Goal: Task Accomplishment & Management: Complete application form

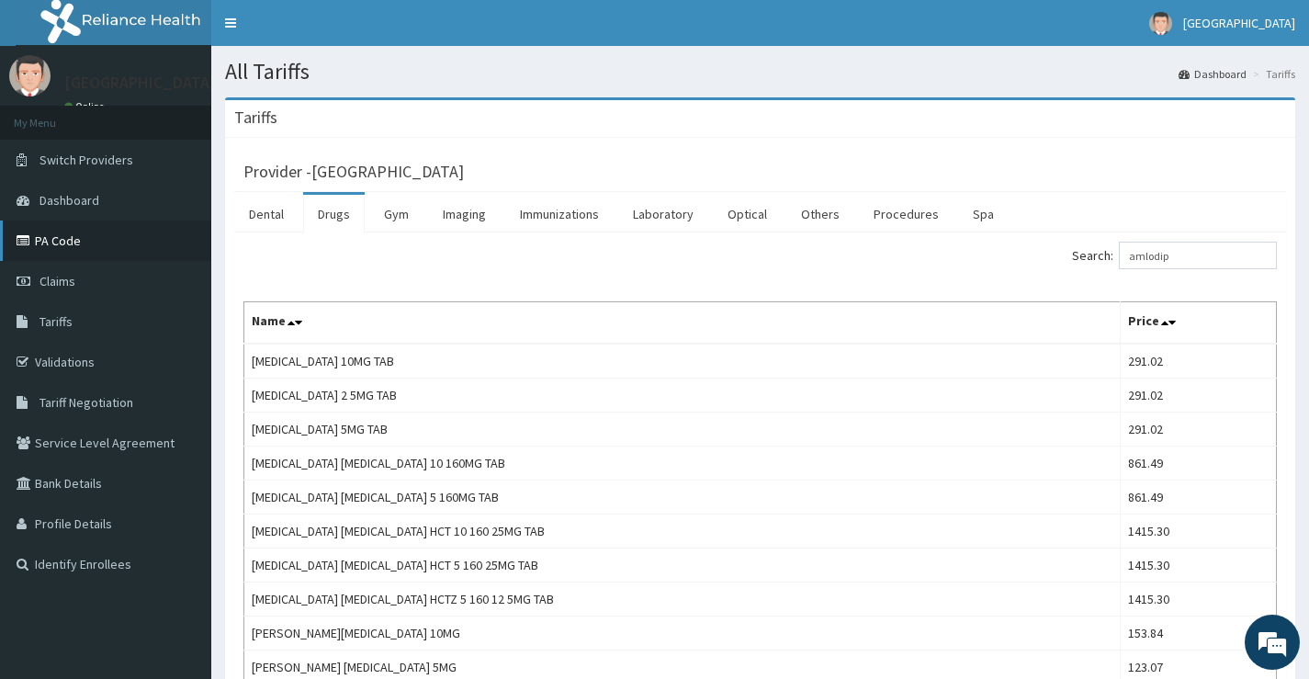
click at [92, 235] on link "PA Code" at bounding box center [105, 240] width 211 height 40
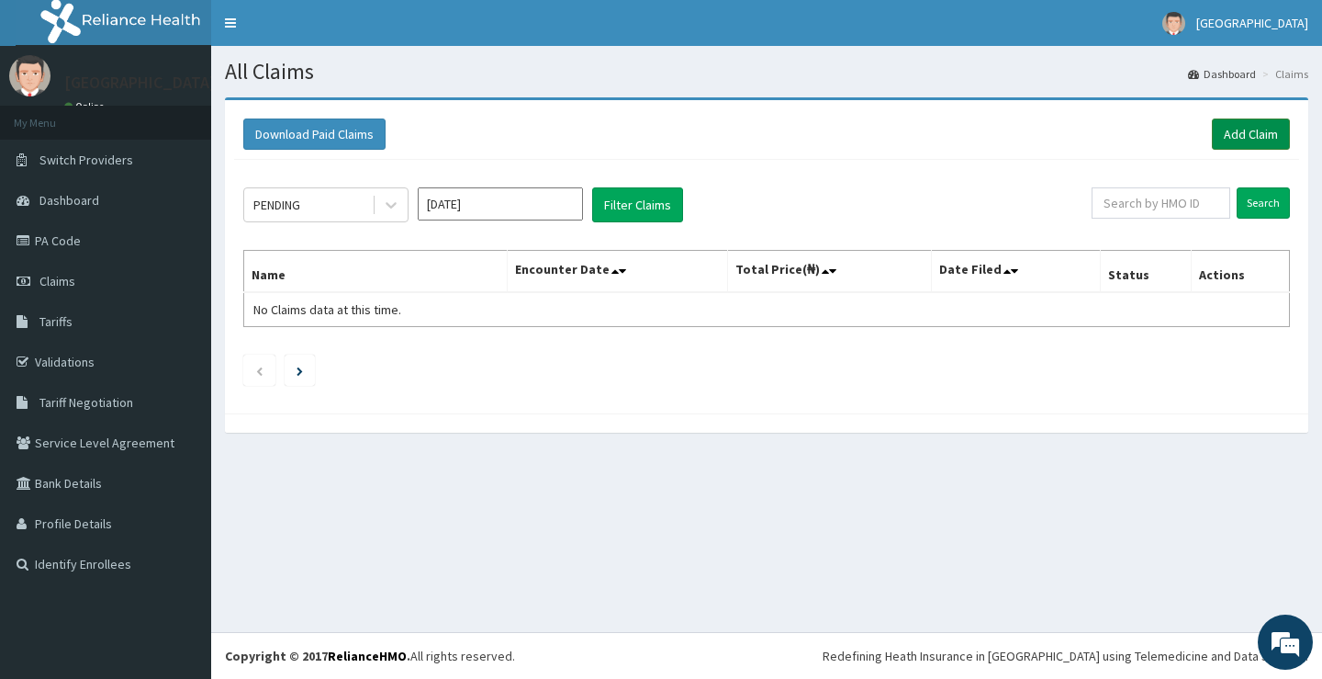
click at [1282, 119] on link "Add Claim" at bounding box center [1251, 133] width 78 height 31
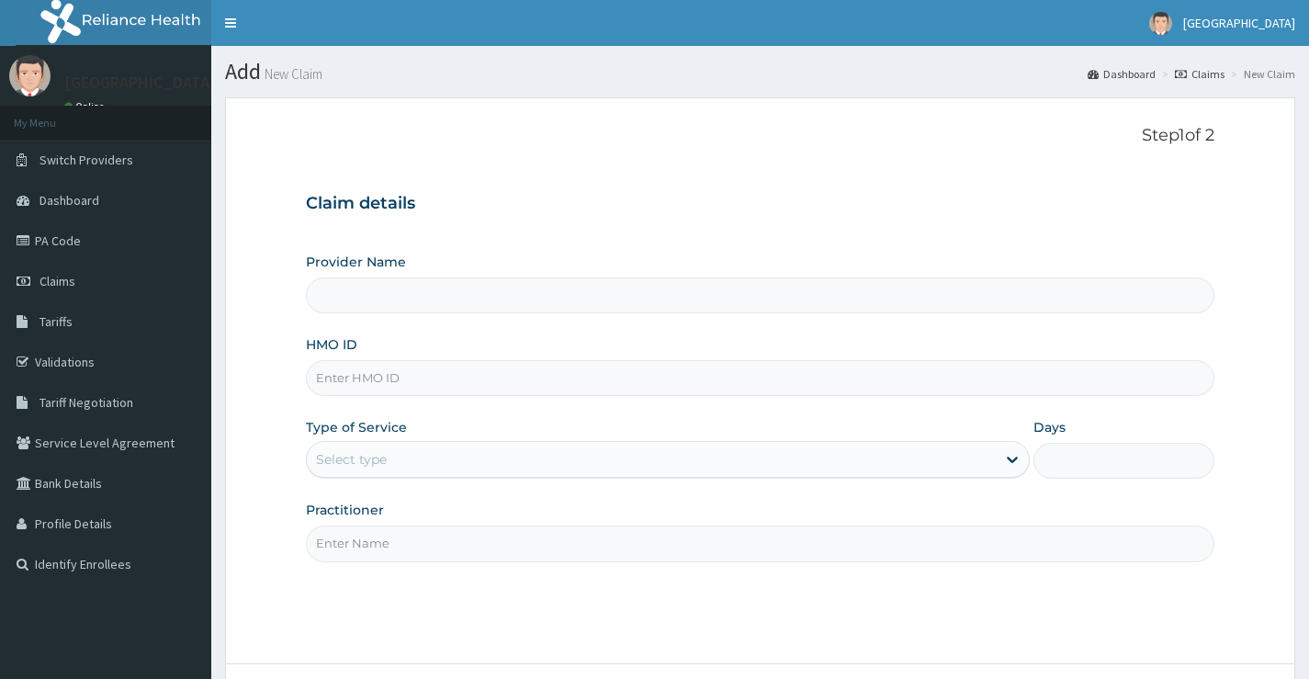
type input "[GEOGRAPHIC_DATA]"
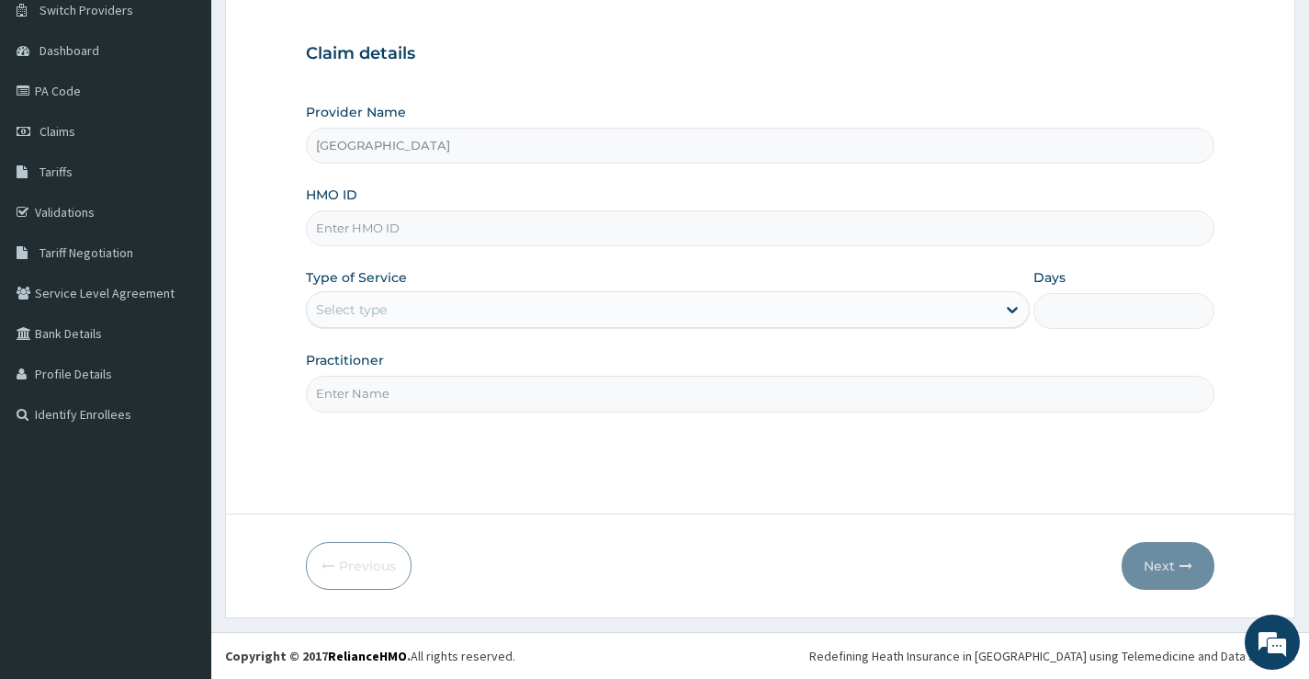
paste input "ISW/10480/B"
type input "ISW/10480/B"
click at [321, 323] on div "Select type" at bounding box center [651, 309] width 689 height 29
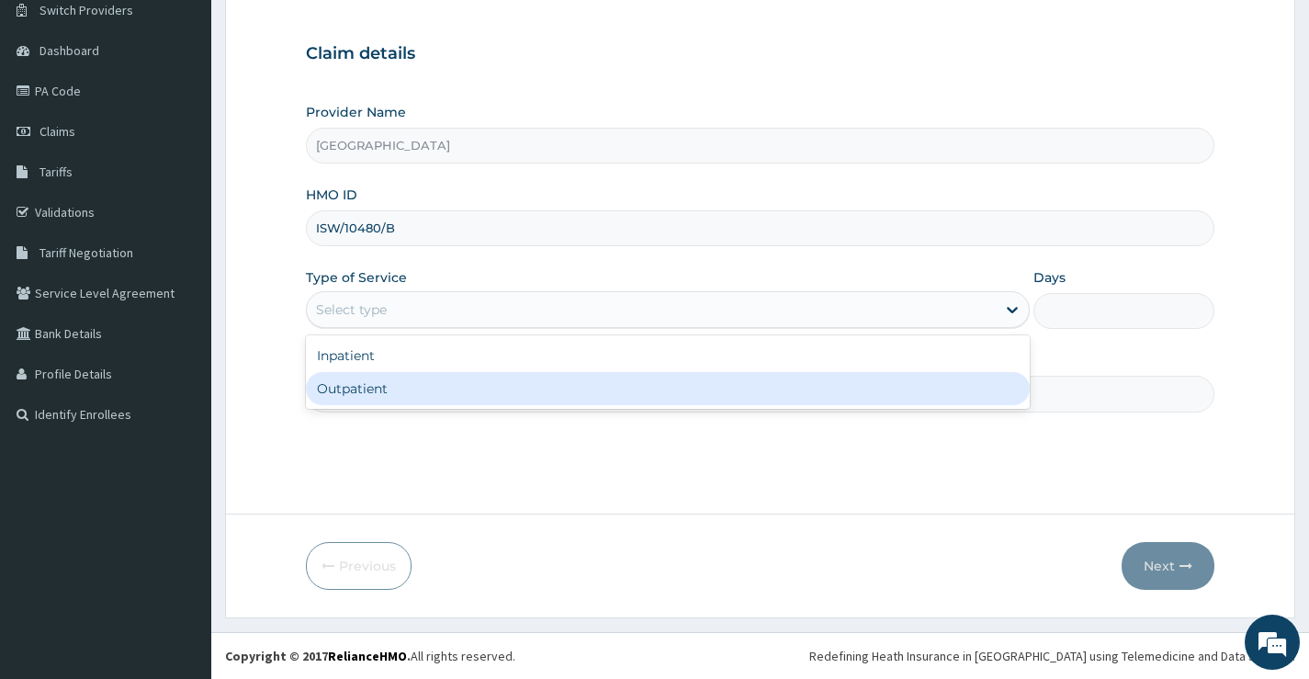
click at [365, 379] on div "Outpatient" at bounding box center [668, 388] width 724 height 33
type input "1"
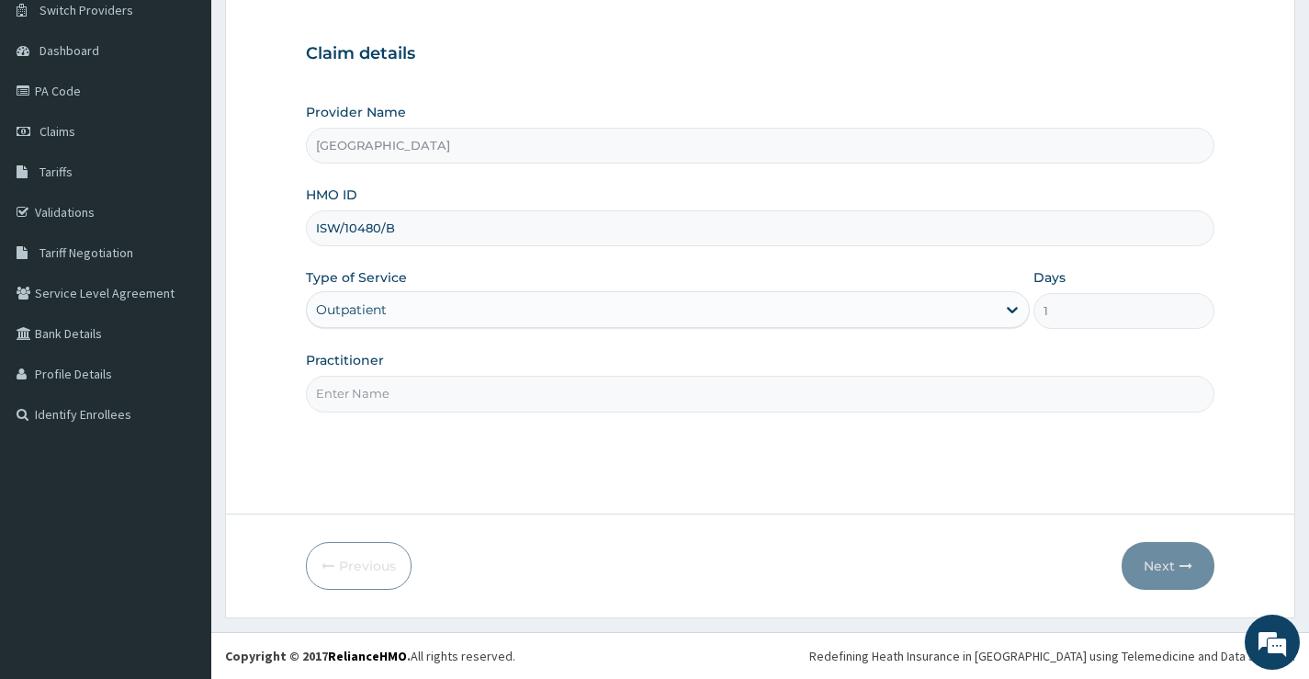
click at [966, 393] on input "Practitioner" at bounding box center [760, 394] width 908 height 36
type input "DR OBEHI"
click at [1175, 579] on button "Next" at bounding box center [1167, 566] width 93 height 48
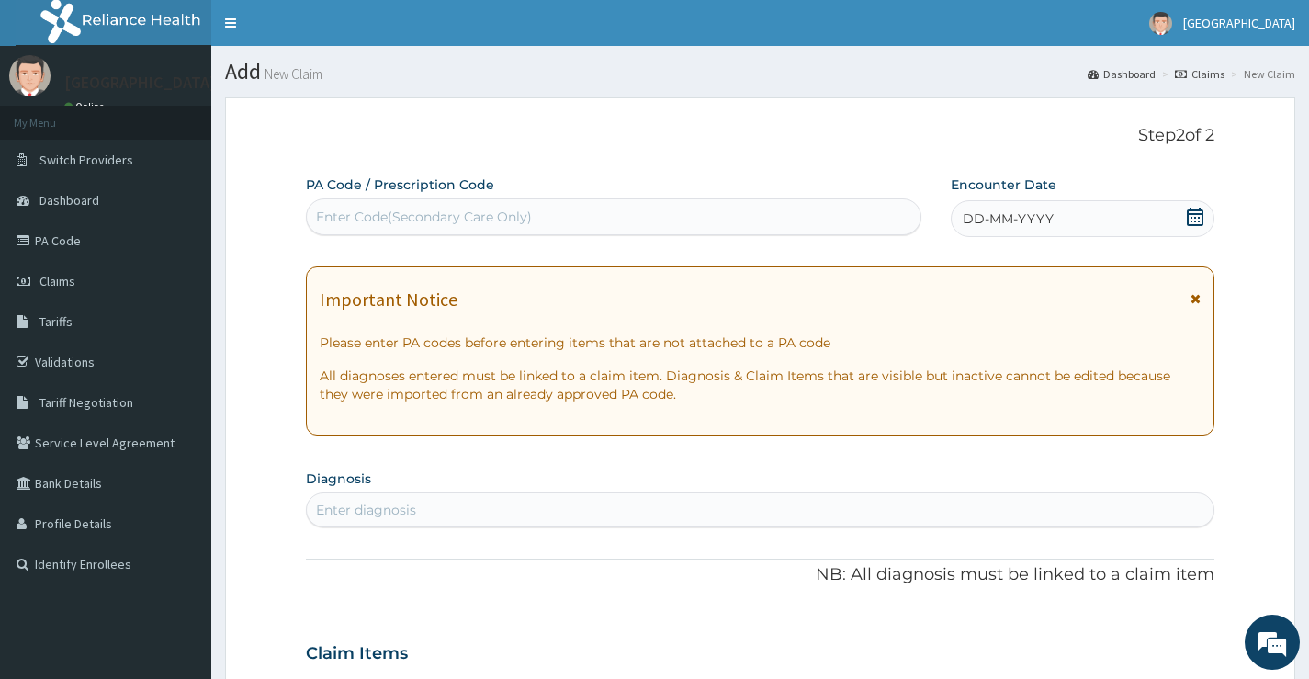
click at [1014, 218] on span "DD-MM-YYYY" at bounding box center [1007, 218] width 91 height 18
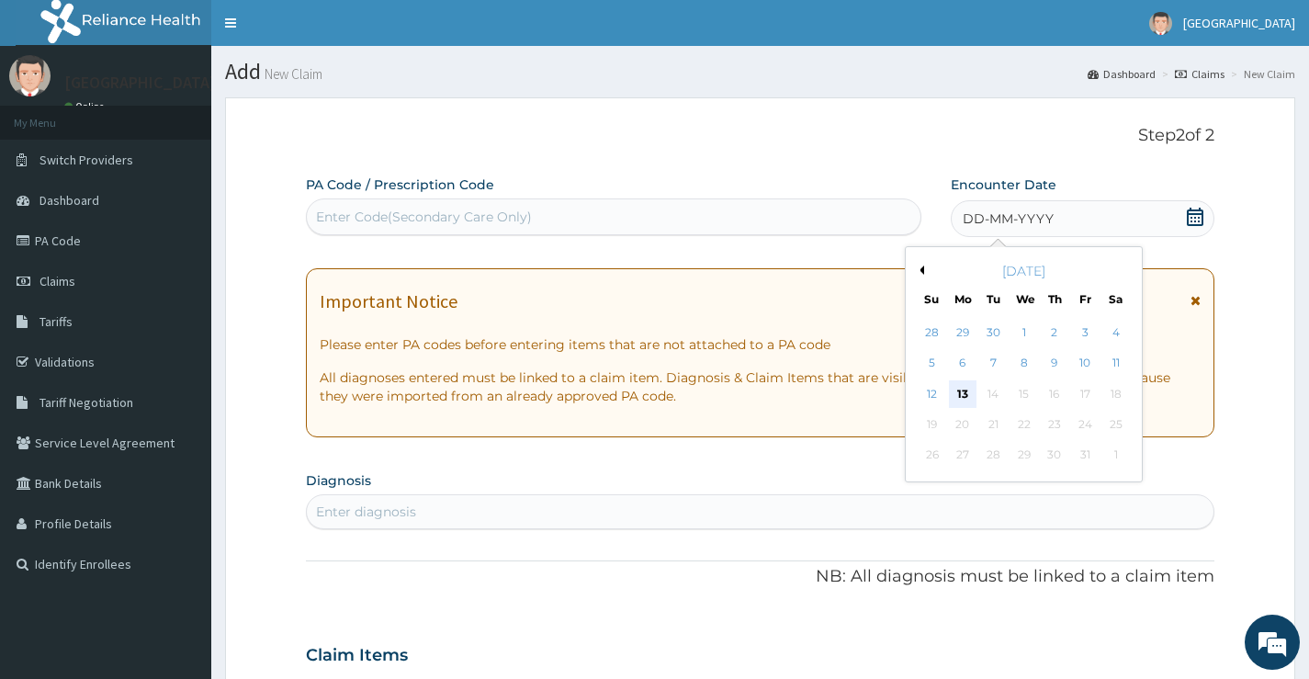
click at [967, 387] on div "13" at bounding box center [963, 394] width 28 height 28
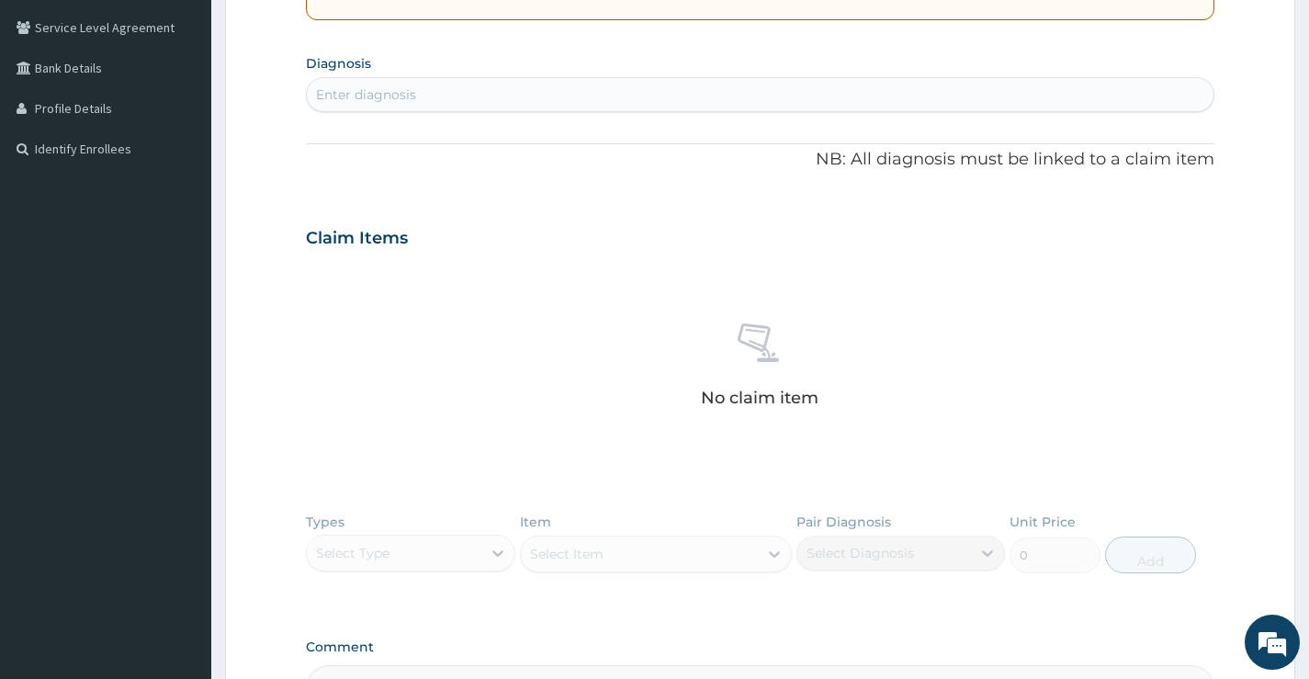
scroll to position [275, 0]
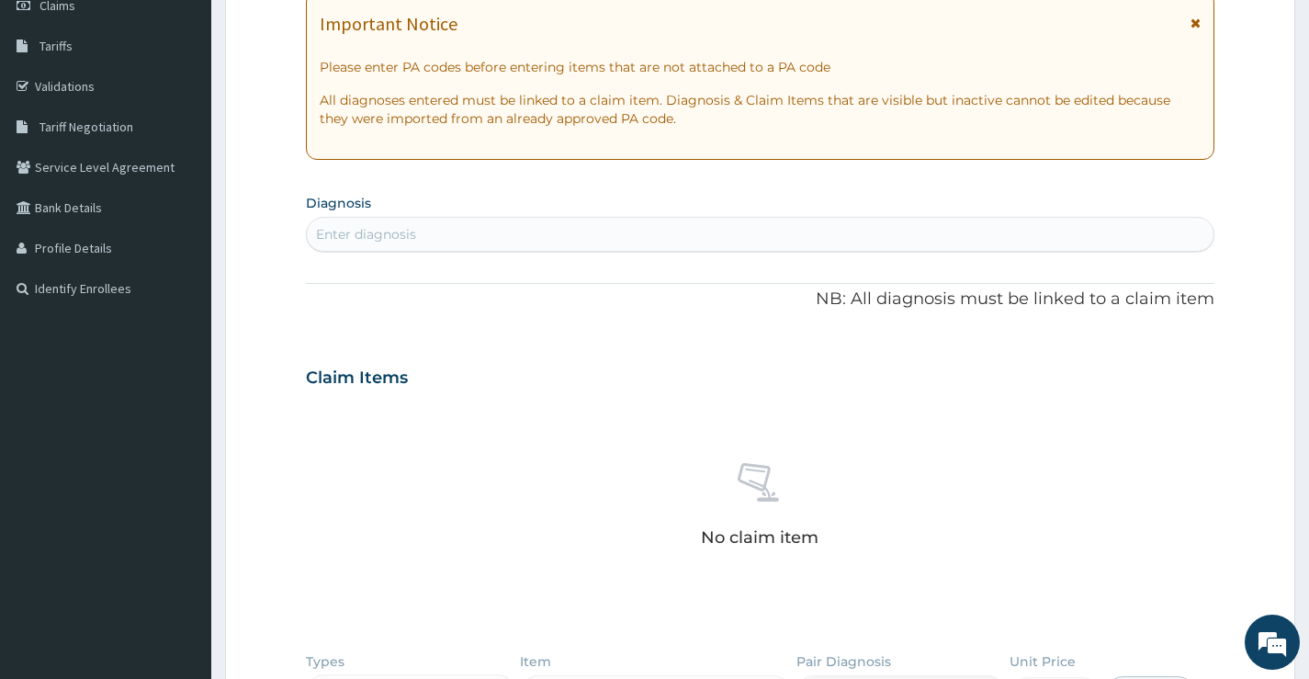
click at [437, 229] on div "Enter diagnosis" at bounding box center [760, 233] width 906 height 29
type input "hyper"
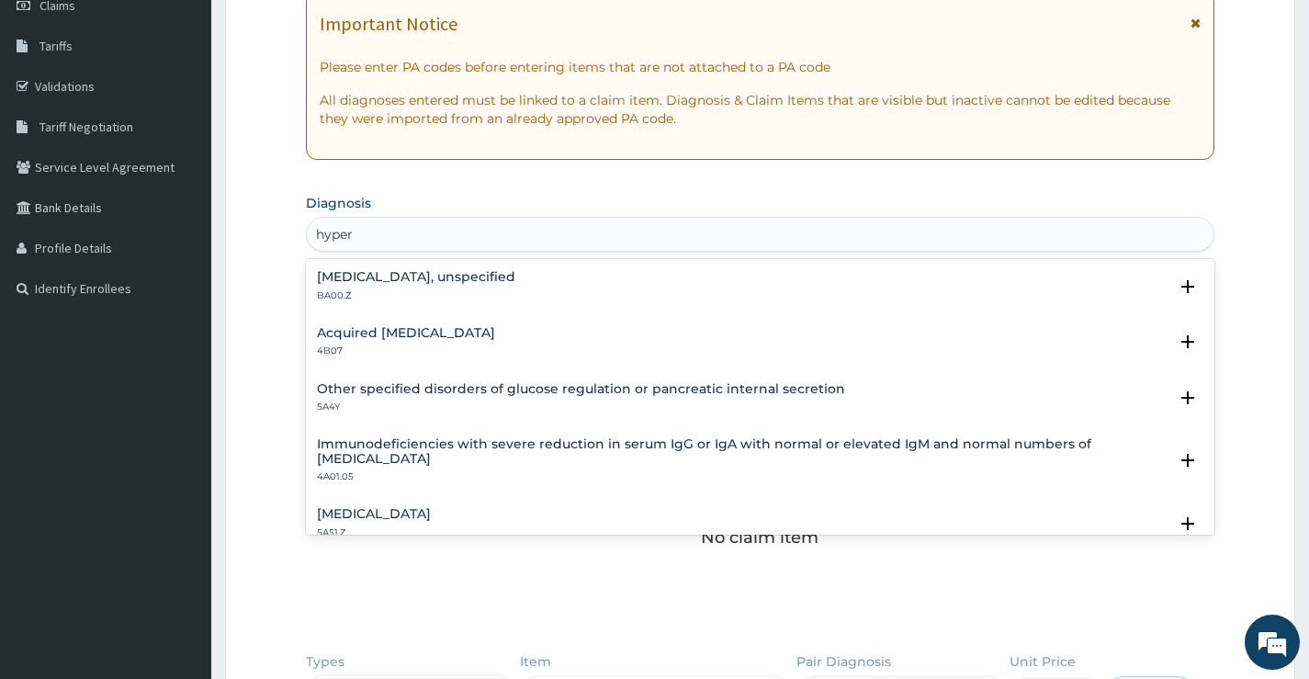
click at [424, 279] on h4 "Essential hypertension, unspecified" at bounding box center [416, 277] width 198 height 14
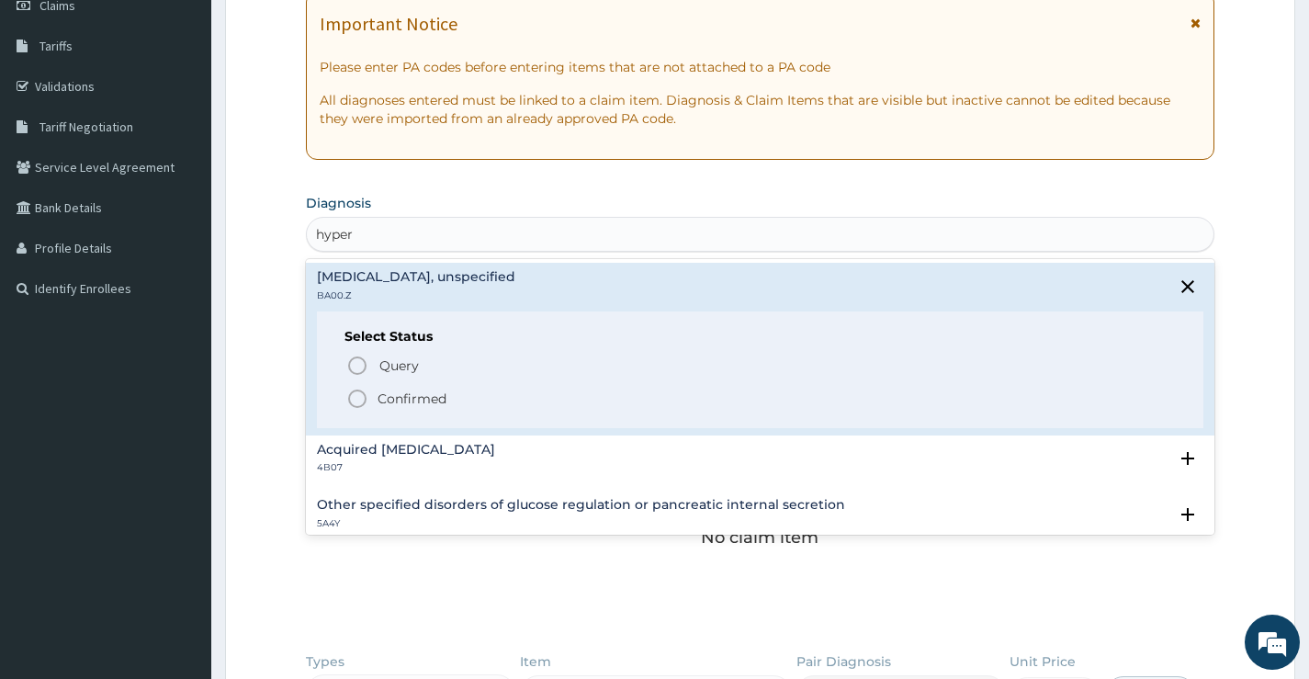
click at [404, 394] on p "Confirmed" at bounding box center [411, 398] width 69 height 18
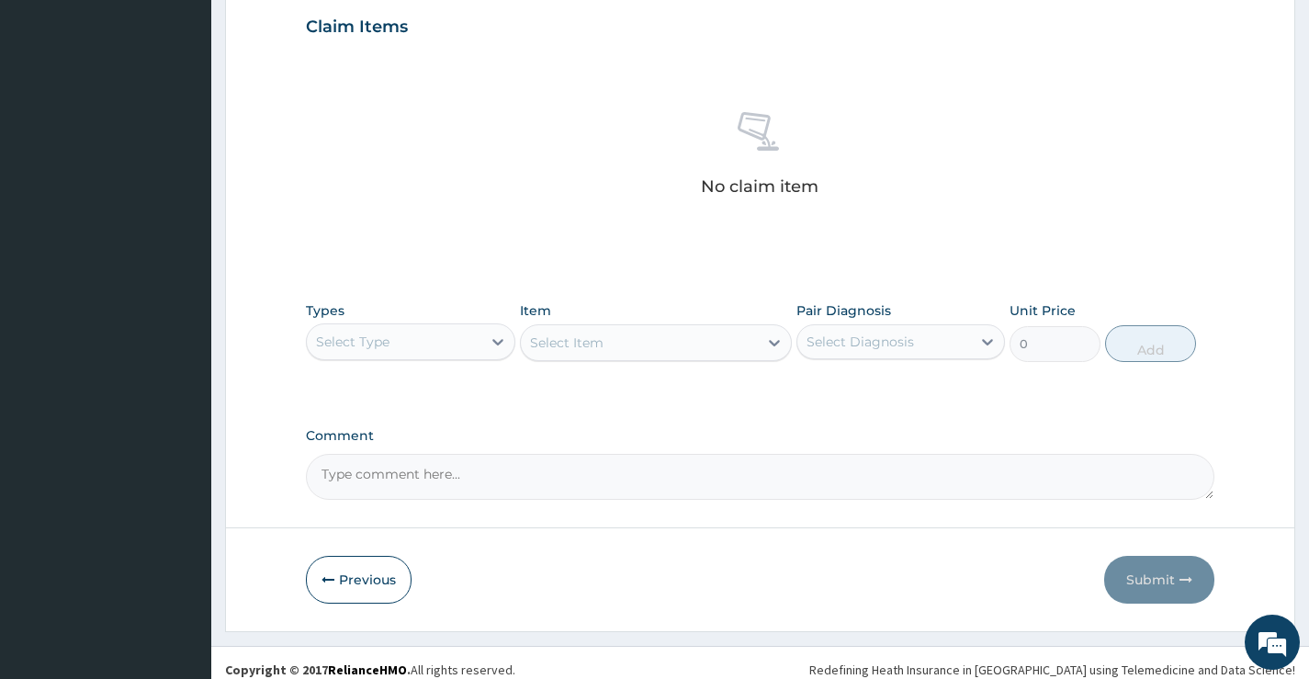
scroll to position [643, 0]
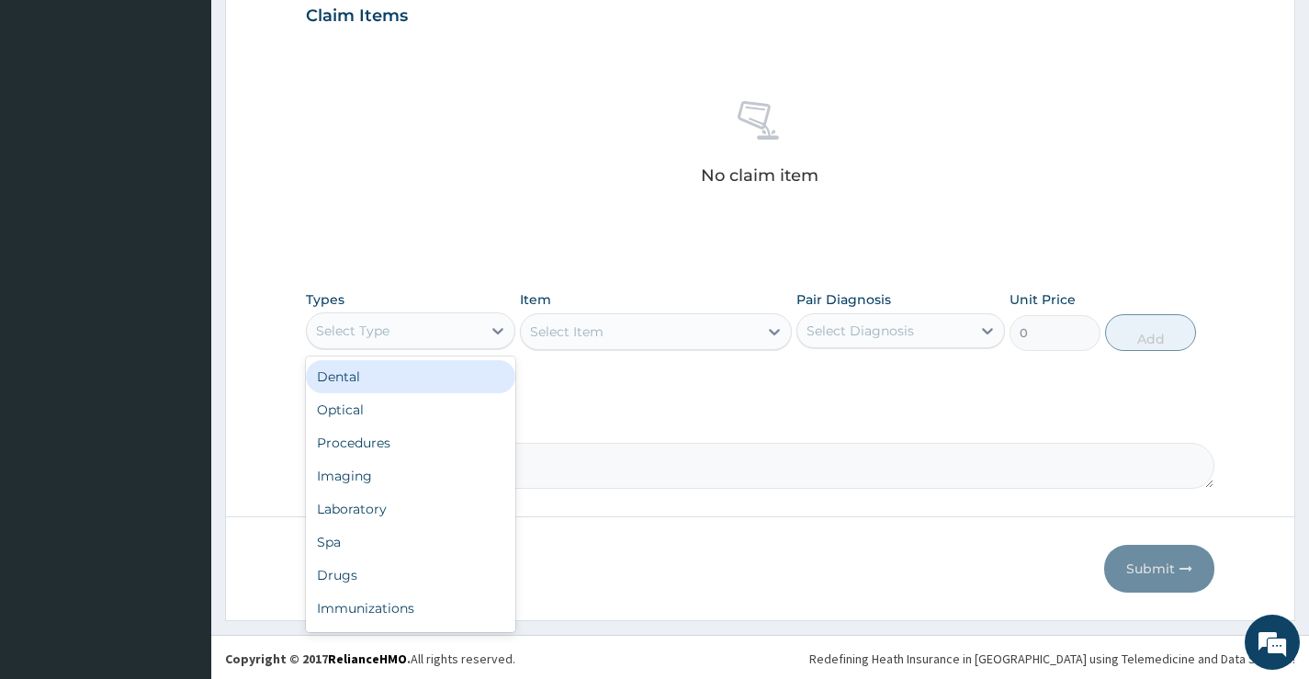
click at [426, 337] on div "Select Type" at bounding box center [394, 330] width 174 height 29
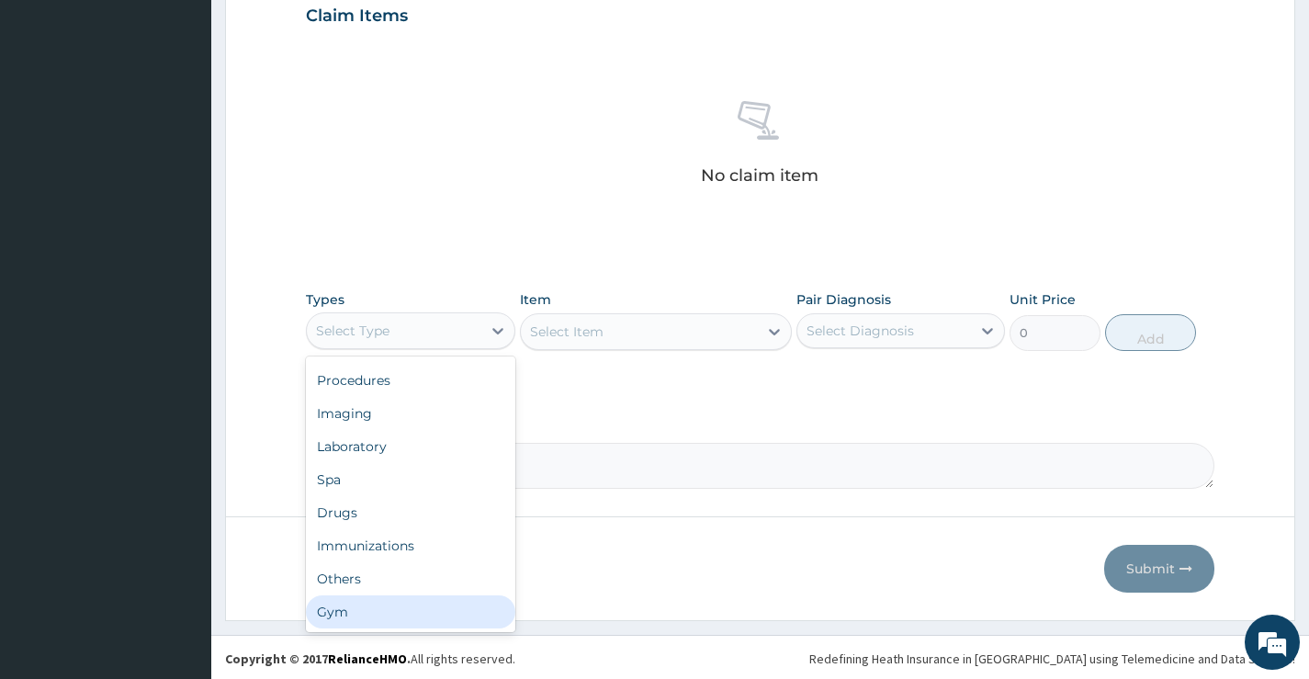
scroll to position [0, 0]
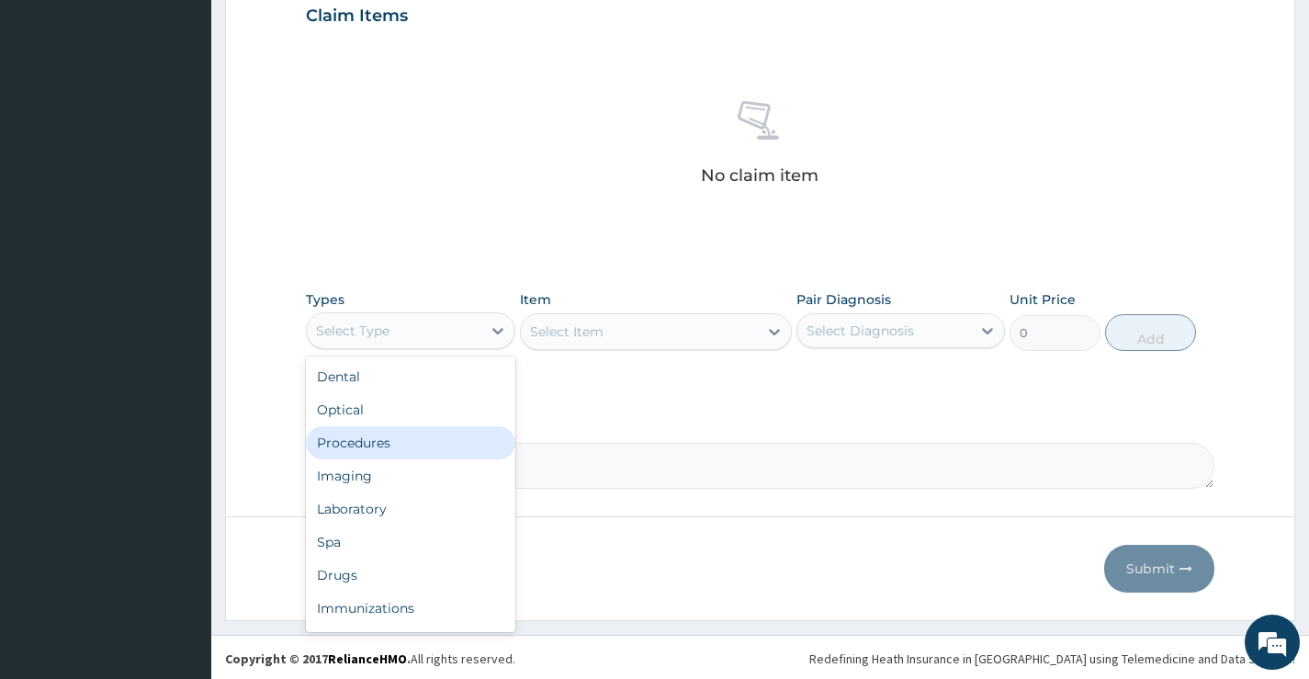
click at [381, 446] on div "Procedures" at bounding box center [410, 442] width 208 height 33
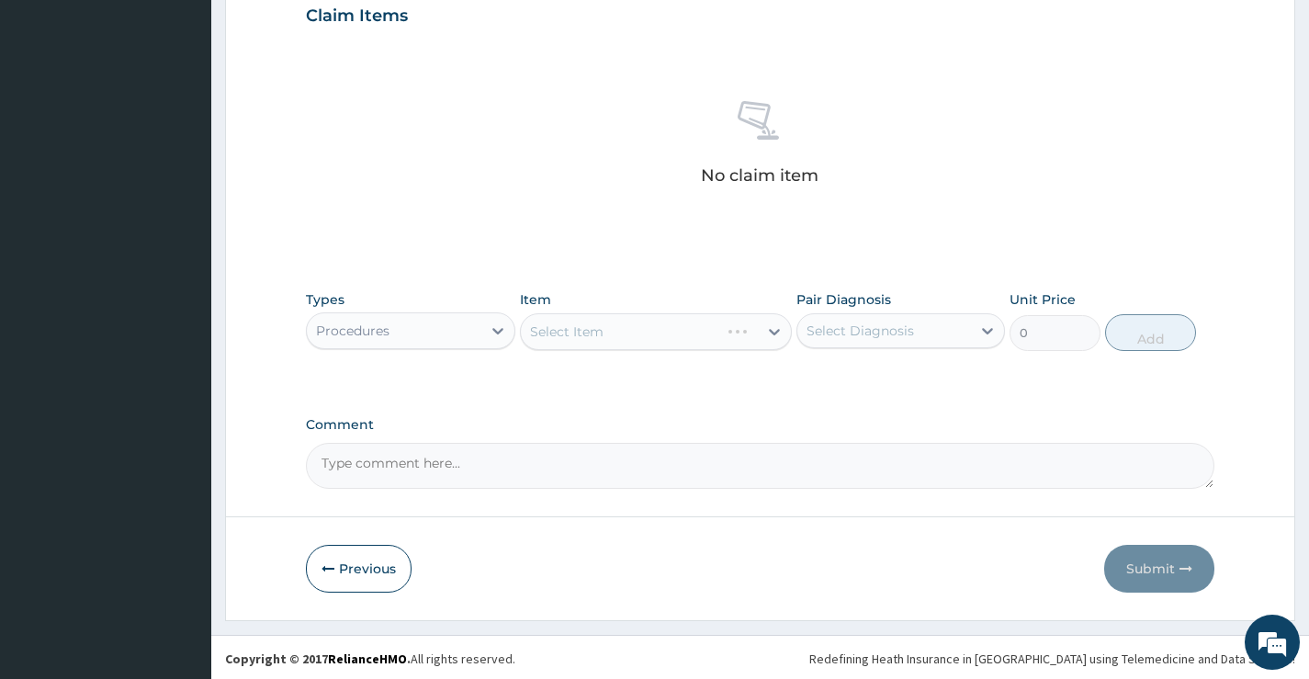
click at [591, 336] on div "Select Item" at bounding box center [656, 331] width 273 height 37
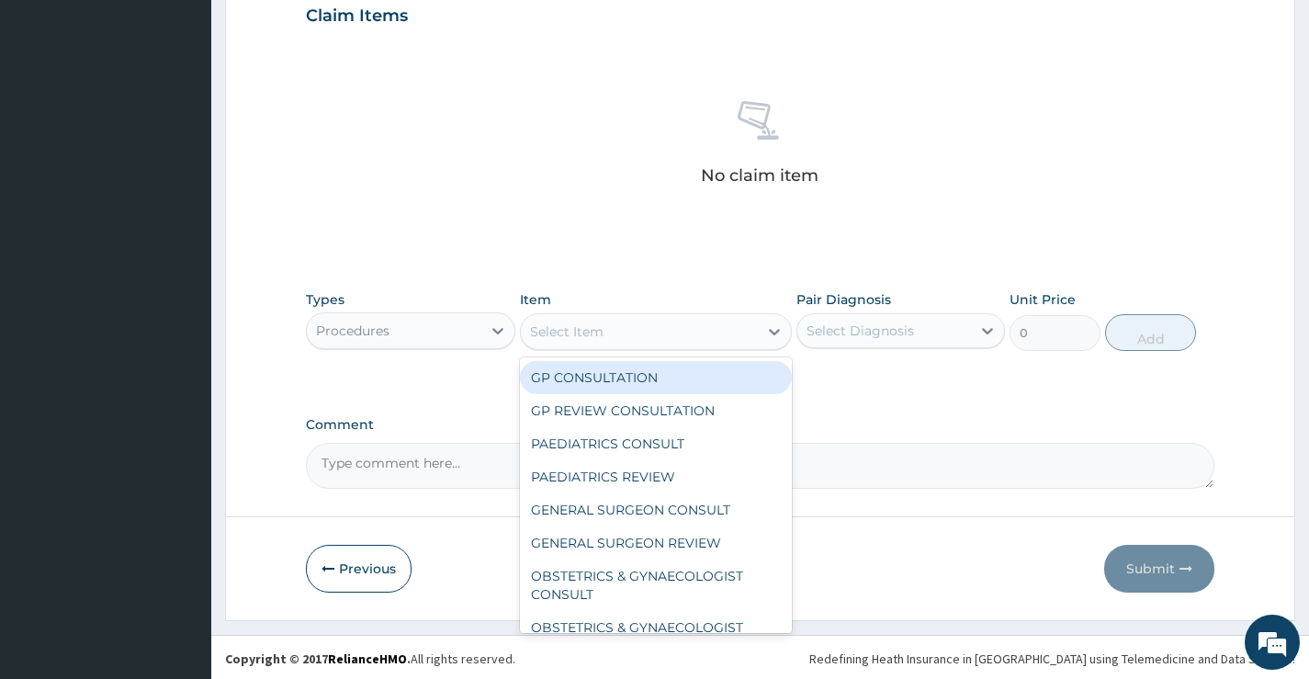
click at [591, 336] on div "Select Item" at bounding box center [566, 331] width 73 height 18
click at [611, 362] on div "GP CONSULTATION" at bounding box center [656, 377] width 273 height 33
type input "6000"
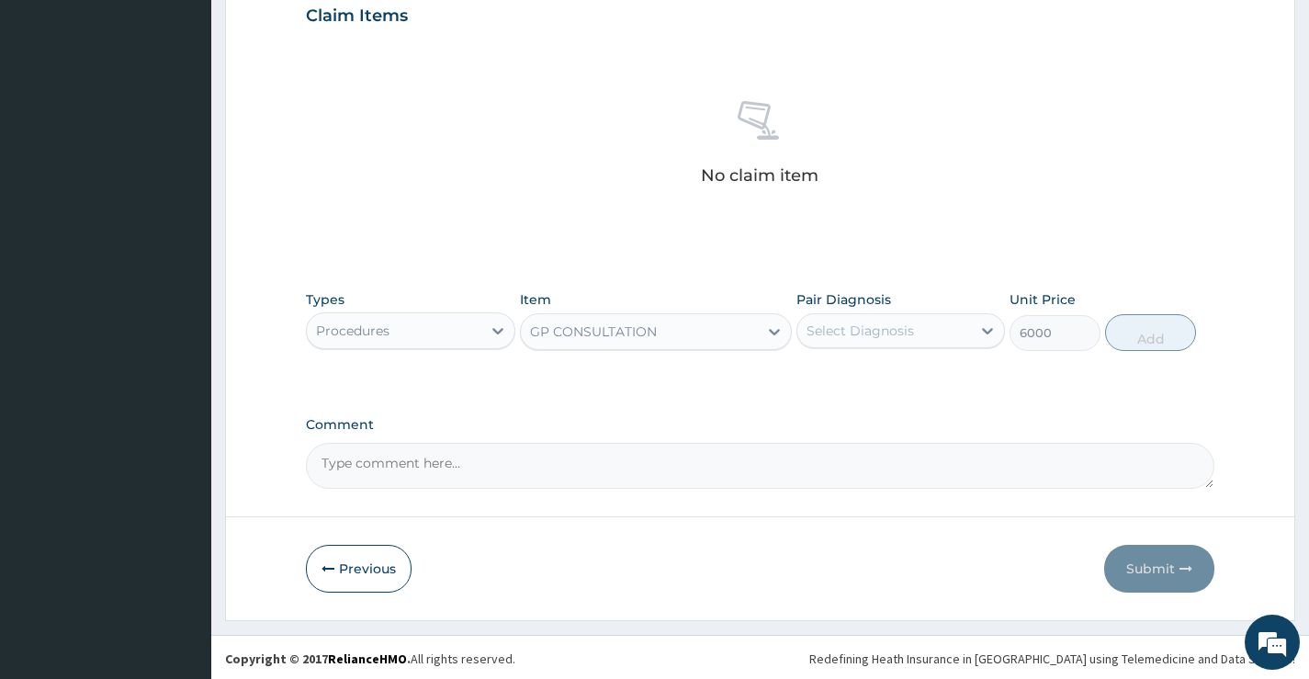
click at [818, 329] on div "Select Diagnosis" at bounding box center [859, 330] width 107 height 18
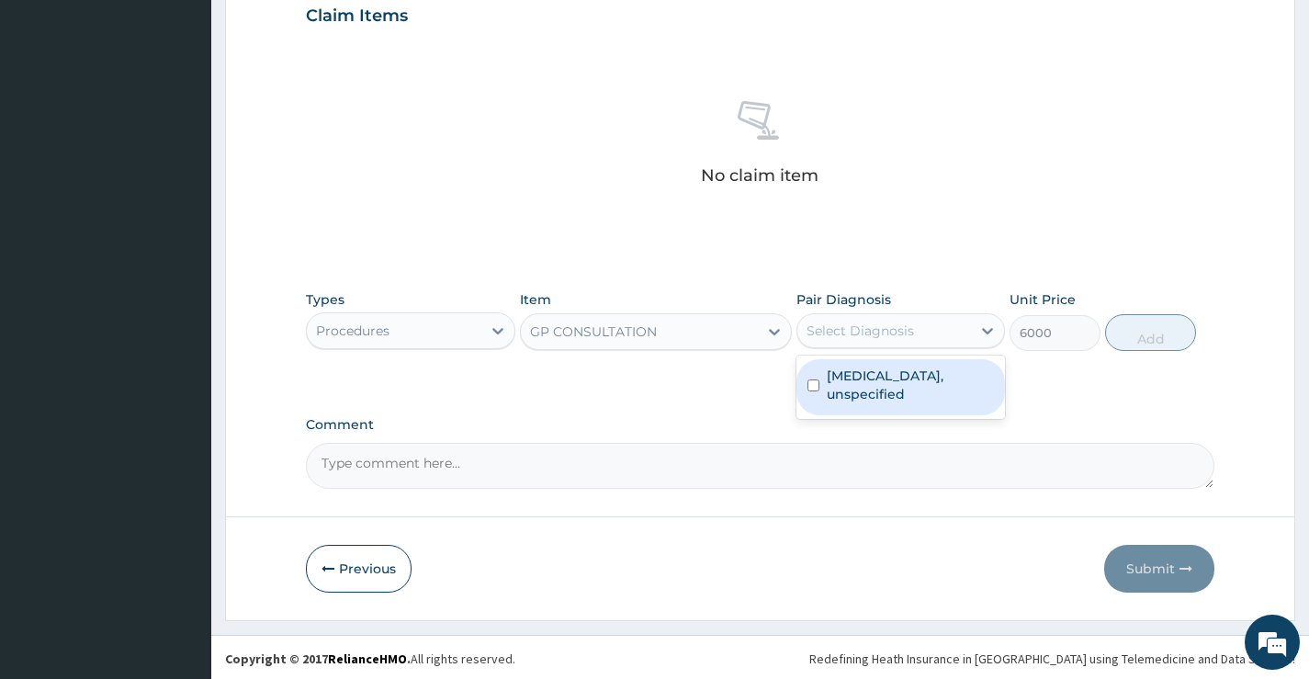
click at [834, 374] on label "Essential hypertension, unspecified" at bounding box center [909, 384] width 167 height 37
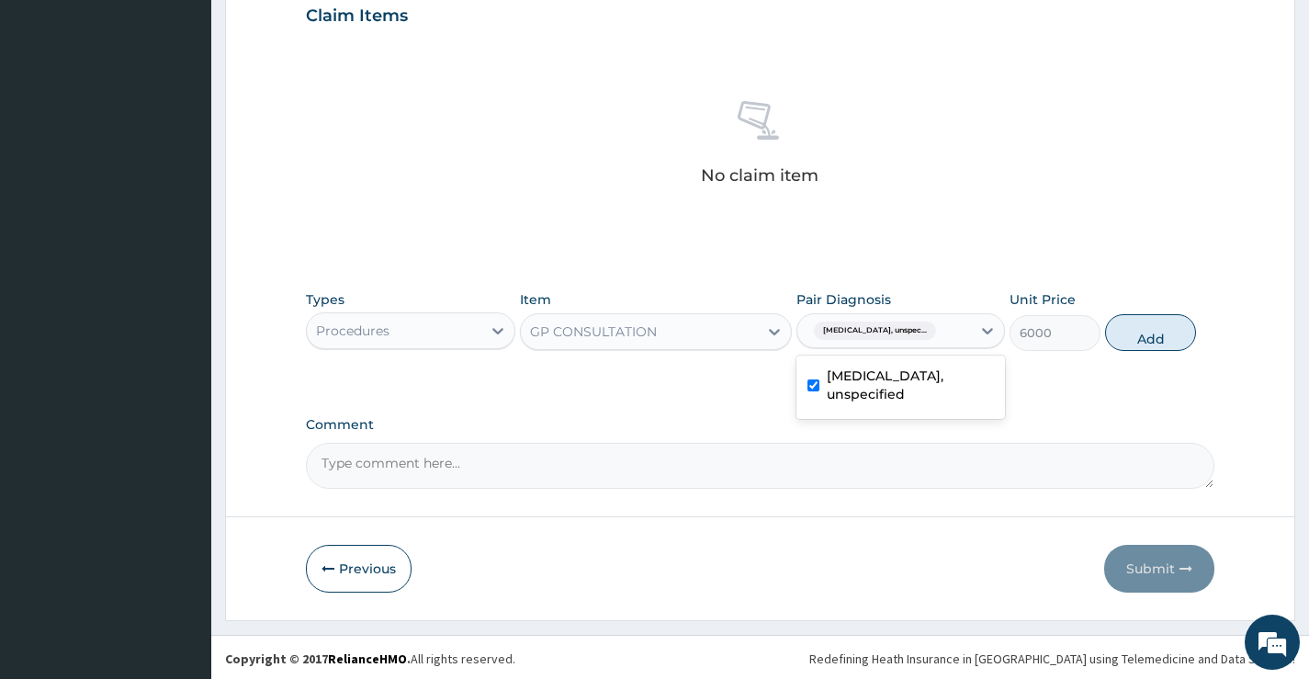
click at [881, 378] on label "Essential hypertension, unspecified" at bounding box center [909, 384] width 167 height 37
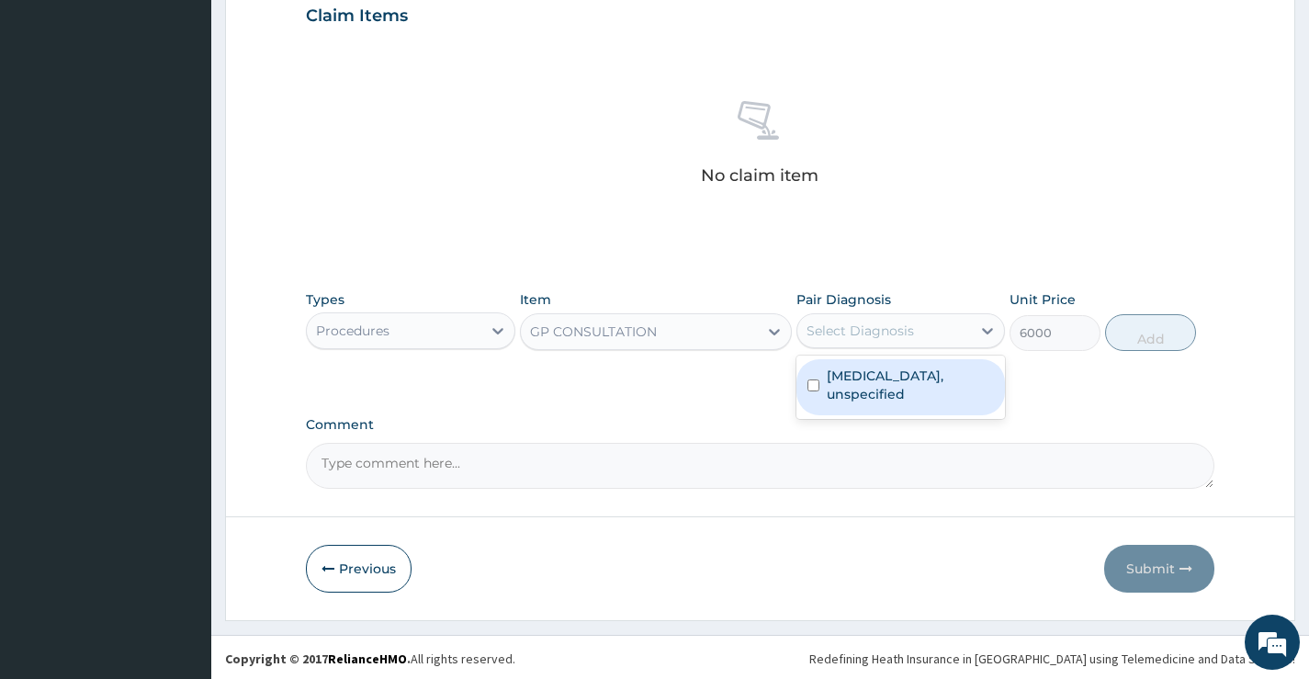
click at [809, 382] on input "checkbox" at bounding box center [813, 385] width 12 height 12
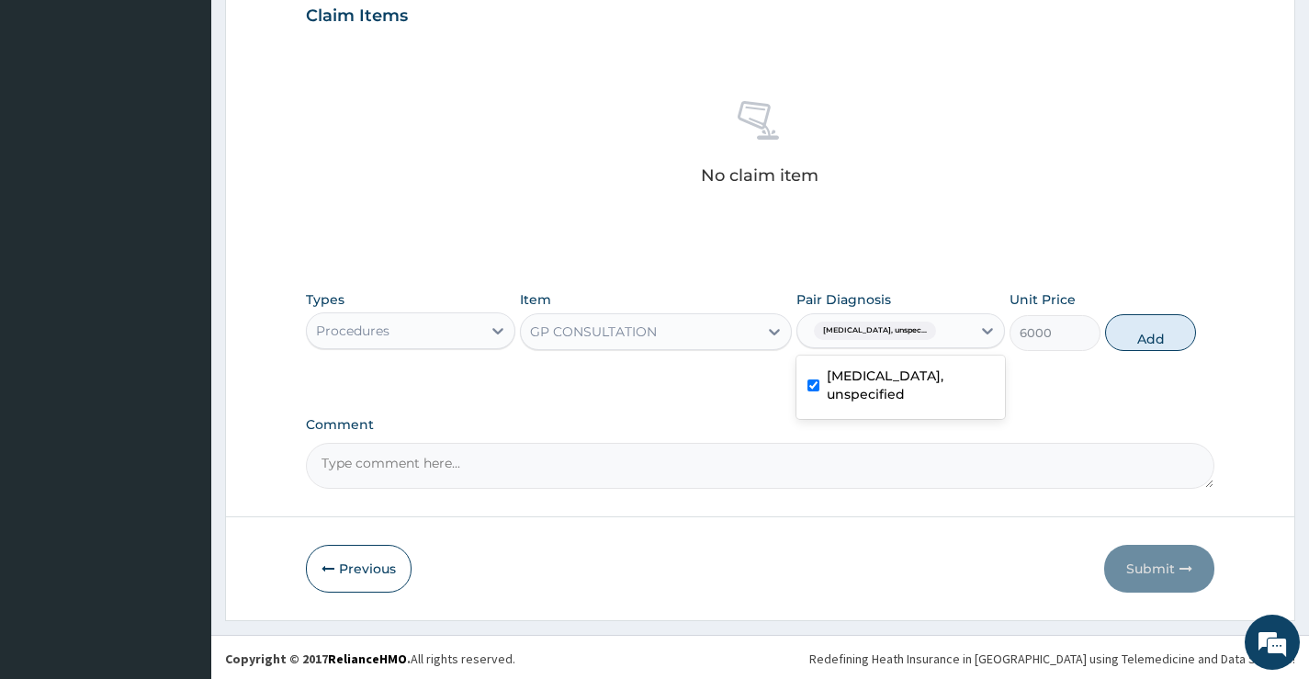
click at [815, 386] on input "checkbox" at bounding box center [813, 385] width 12 height 12
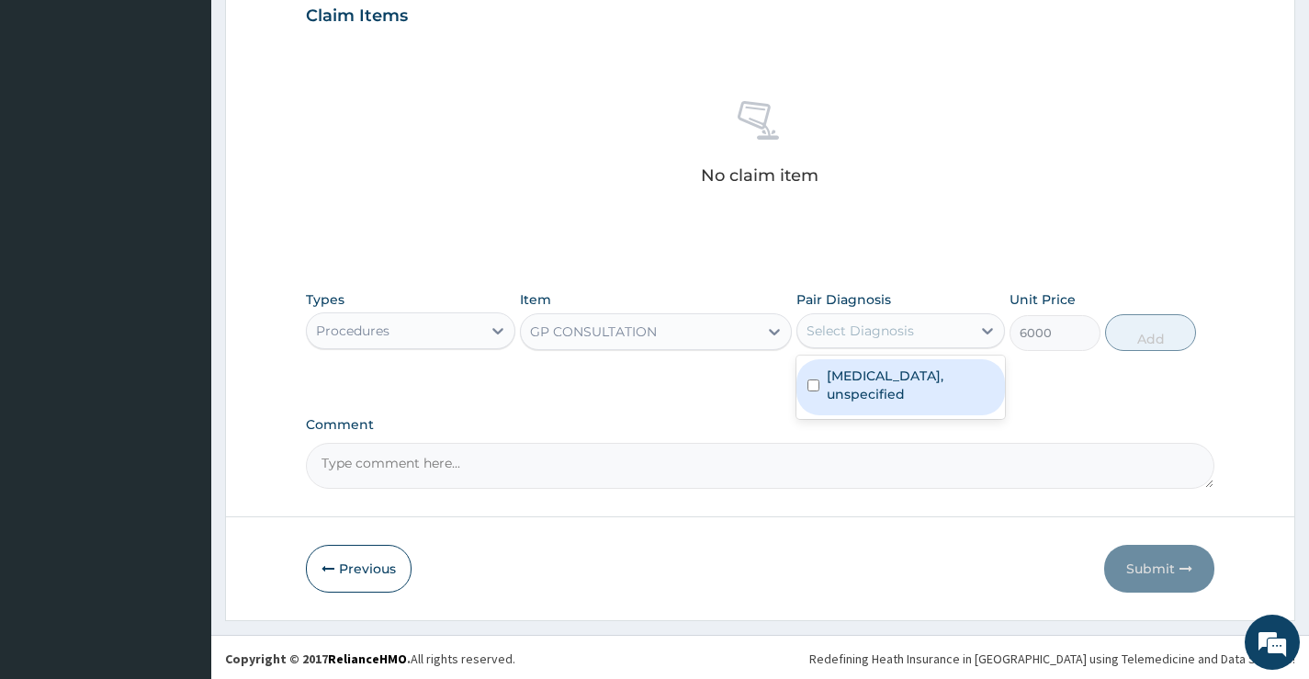
click at [815, 386] on input "checkbox" at bounding box center [813, 385] width 12 height 12
checkbox input "true"
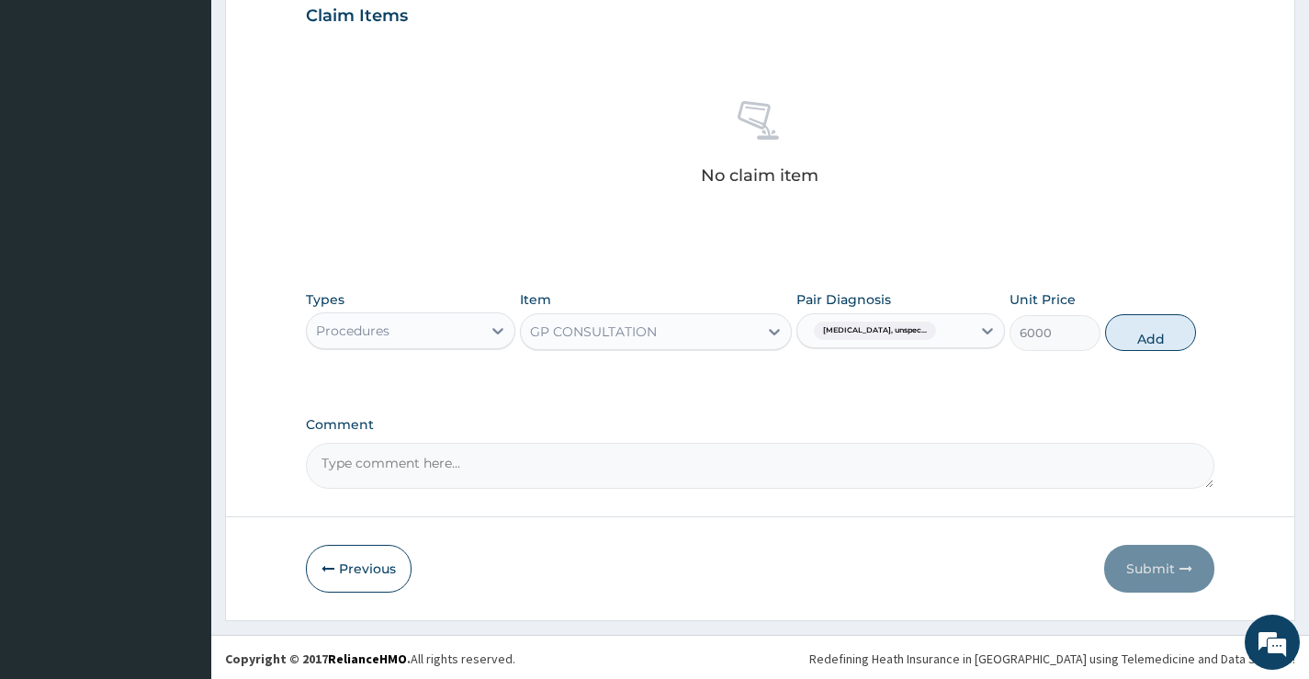
drag, startPoint x: 1163, startPoint y: 394, endPoint x: 1146, endPoint y: 381, distance: 21.7
click at [1161, 390] on div "PA Code / Prescription Code Enter Code(Secondary Care Only) Encounter Date 13-1…" at bounding box center [760, 11] width 908 height 956
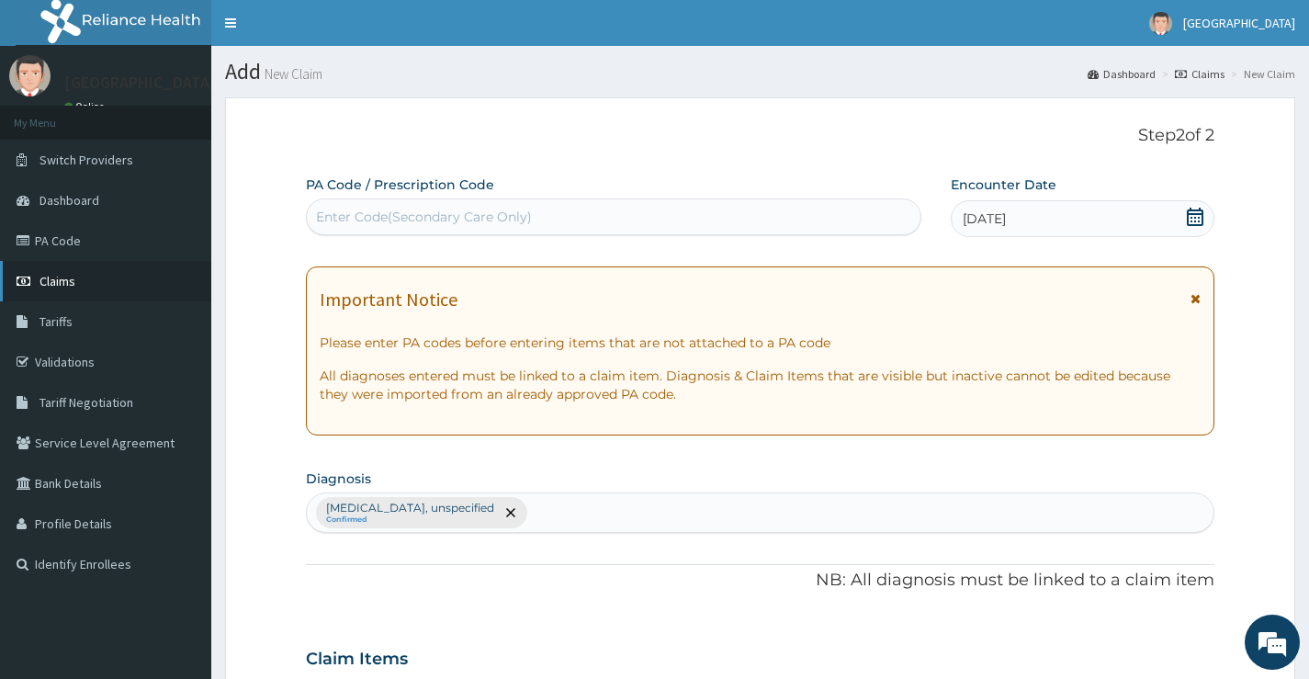
click at [90, 264] on link "Claims" at bounding box center [105, 281] width 211 height 40
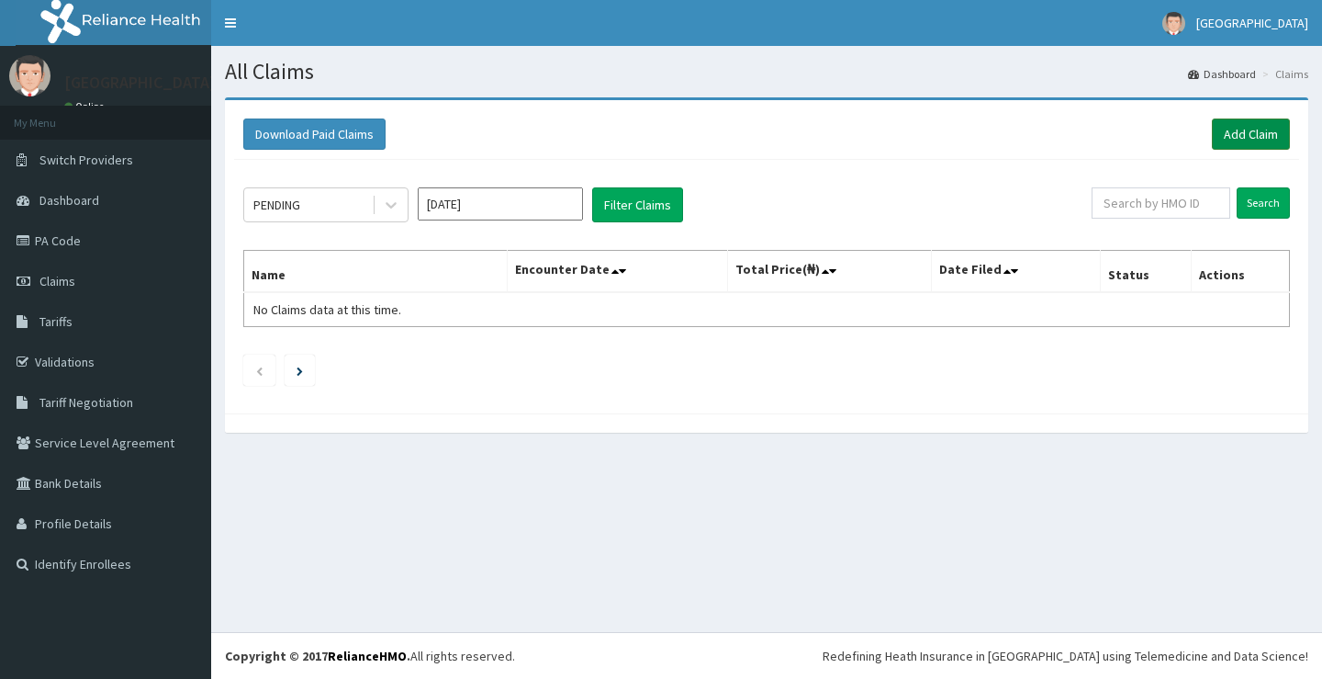
click at [1280, 140] on link "Add Claim" at bounding box center [1251, 133] width 78 height 31
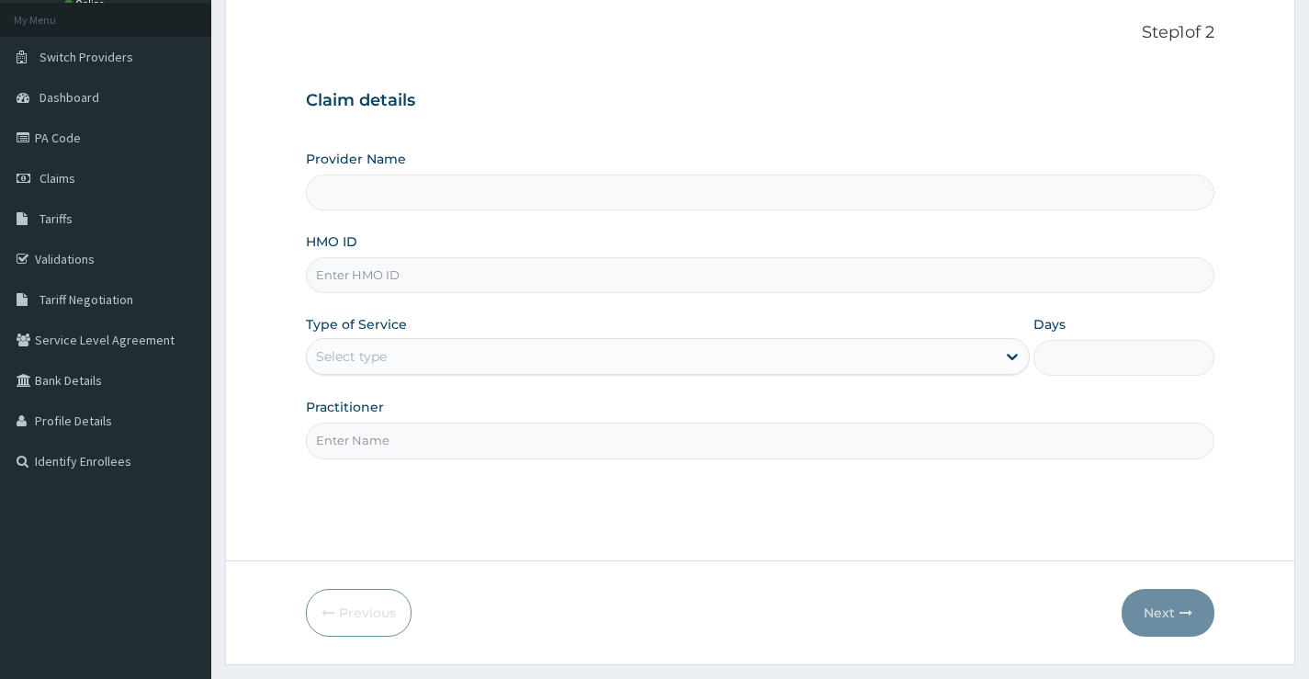
scroll to position [150, 0]
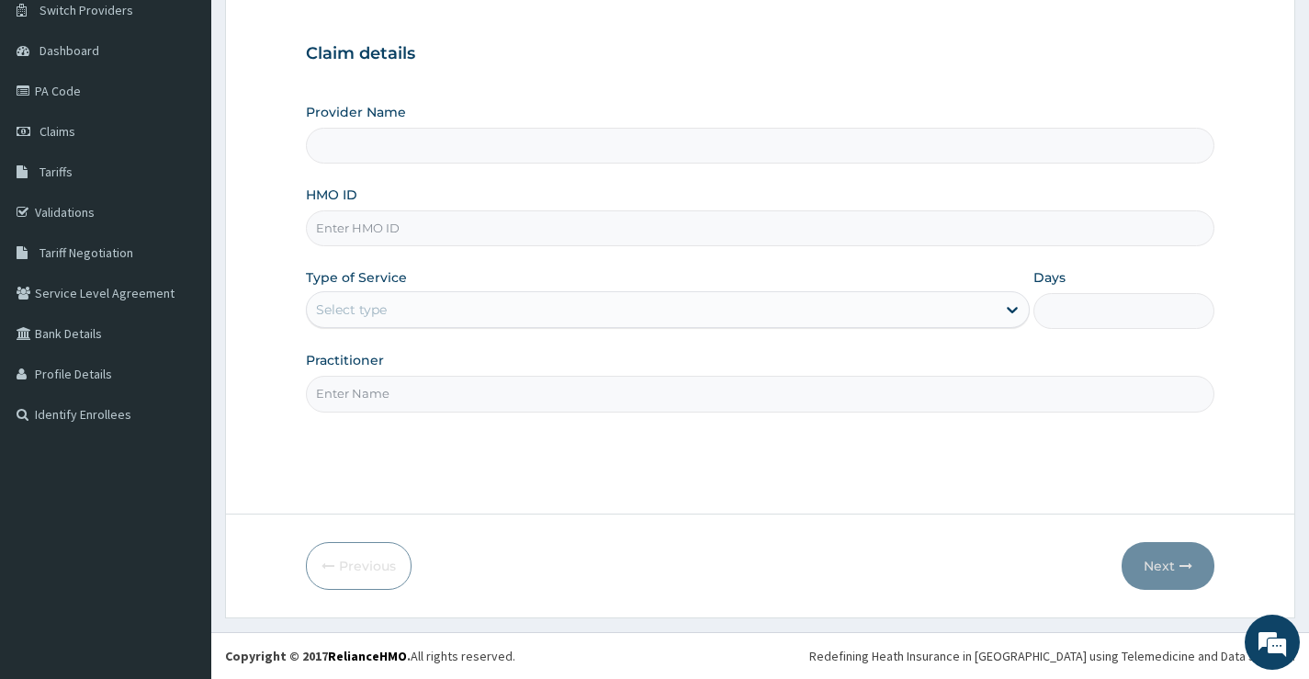
drag, startPoint x: 560, startPoint y: 149, endPoint x: 421, endPoint y: 150, distance: 138.7
click at [421, 150] on input "Provider Name" at bounding box center [760, 146] width 908 height 36
type input "[GEOGRAPHIC_DATA]"
click at [502, 230] on input "HMO ID" at bounding box center [760, 228] width 908 height 36
paste input "ISW/10480/B"
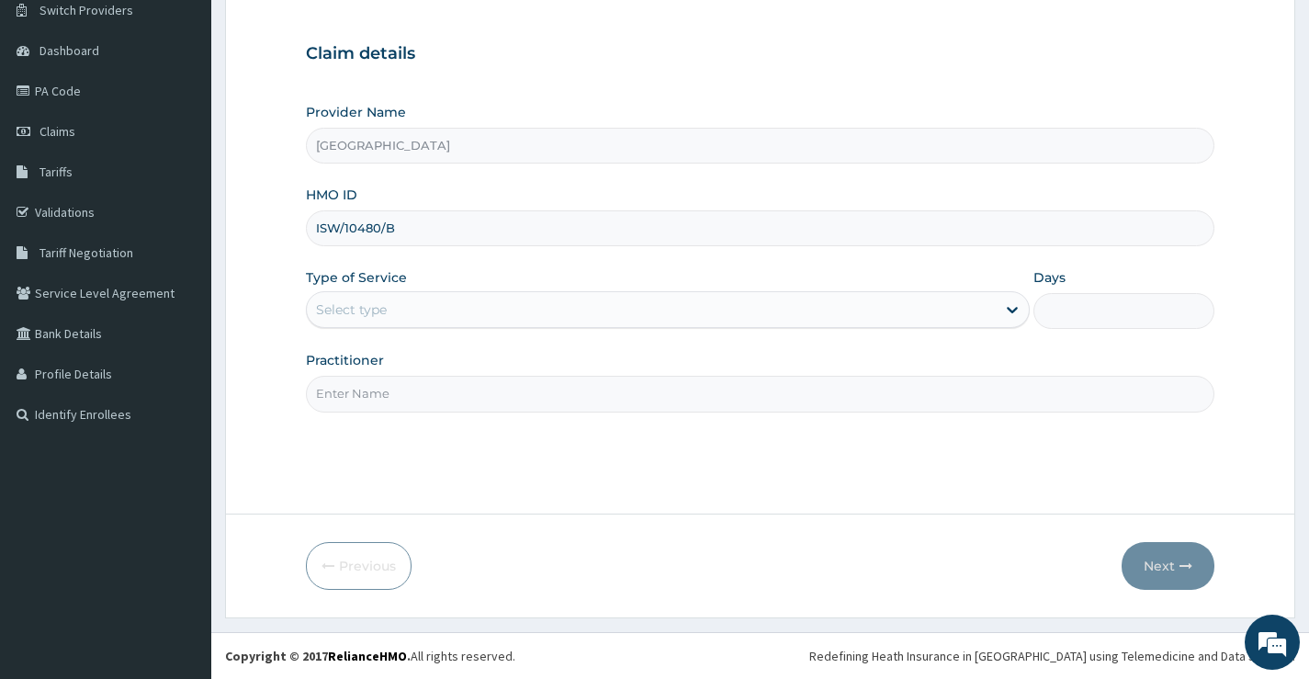
scroll to position [0, 0]
type input "ISW/10480/B"
click at [595, 334] on div "Provider Name Oxford Healthplus Hospital HMO ID ISW/10480/B Type of Service Sel…" at bounding box center [760, 257] width 908 height 309
click at [613, 335] on div "Provider Name Oxford Healthplus Hospital HMO ID ISW/10480/B Type of Service Sel…" at bounding box center [760, 257] width 908 height 309
click at [618, 324] on div "Select type" at bounding box center [651, 309] width 689 height 29
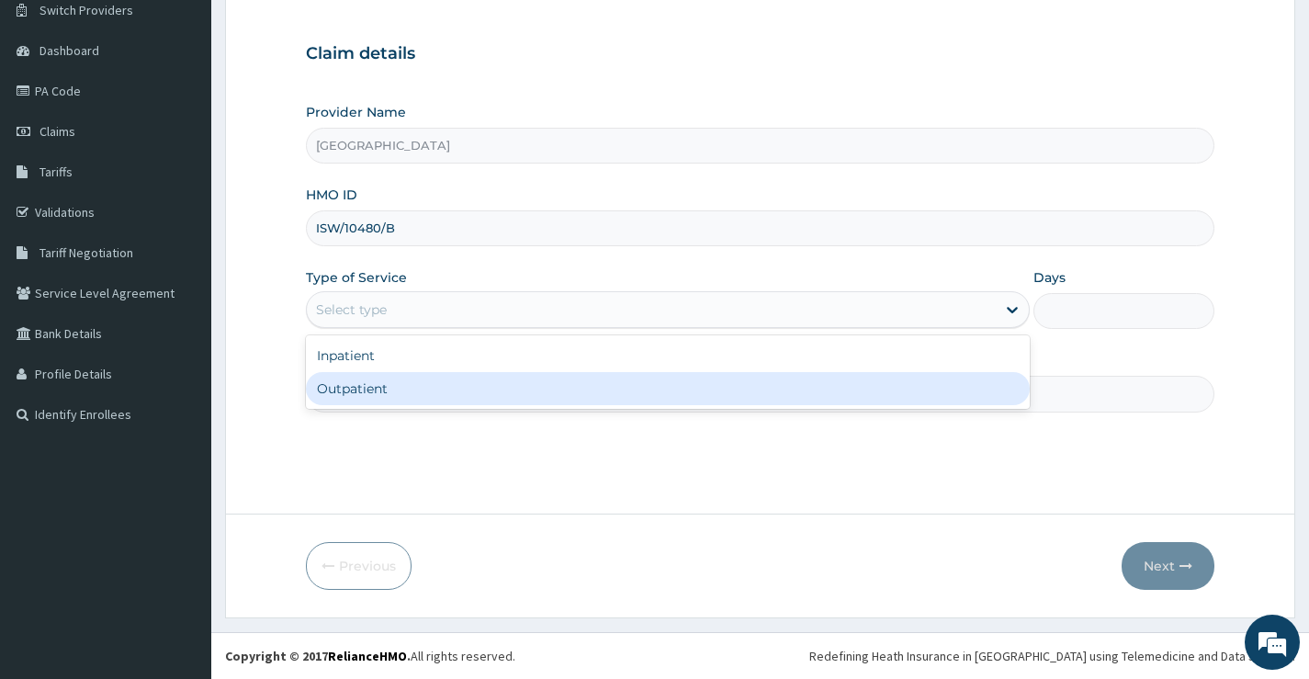
drag, startPoint x: 520, startPoint y: 385, endPoint x: 529, endPoint y: 373, distance: 15.1
click at [520, 386] on div "Outpatient" at bounding box center [668, 388] width 724 height 33
type input "1"
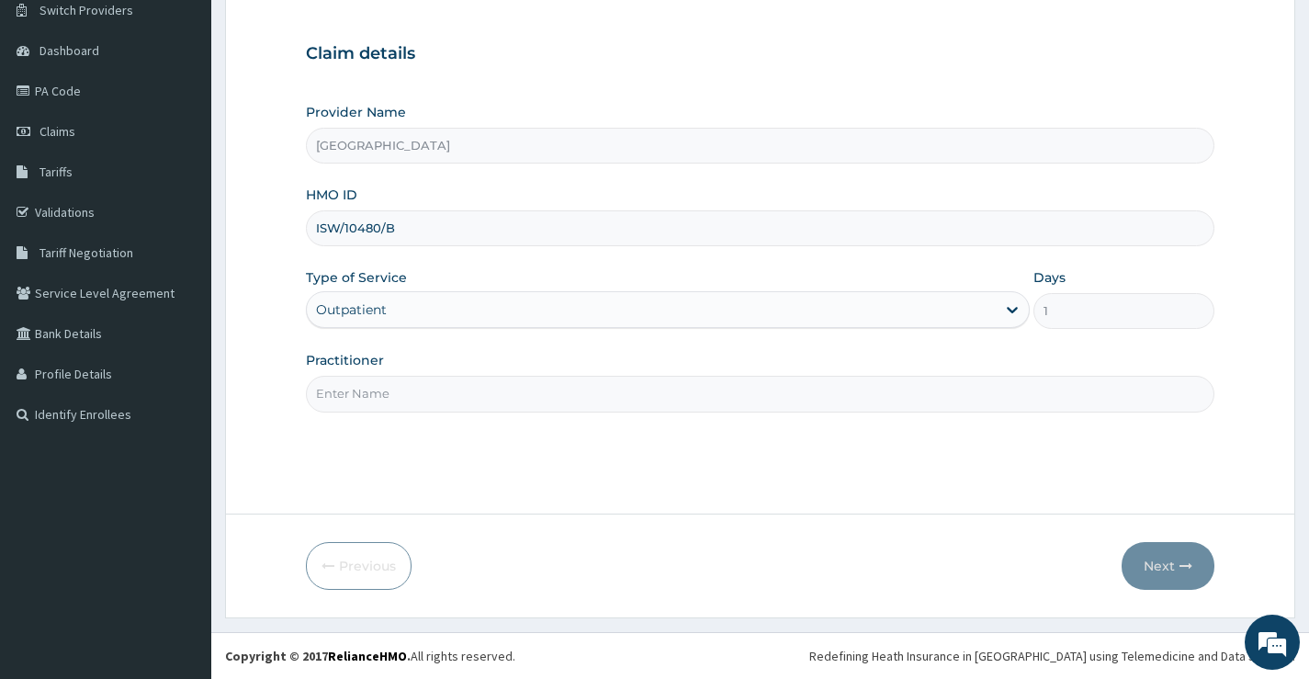
click at [765, 404] on input "Practitioner" at bounding box center [760, 394] width 908 height 36
type input "[PERSON_NAME]"
click at [1197, 560] on button "Next" at bounding box center [1167, 566] width 93 height 48
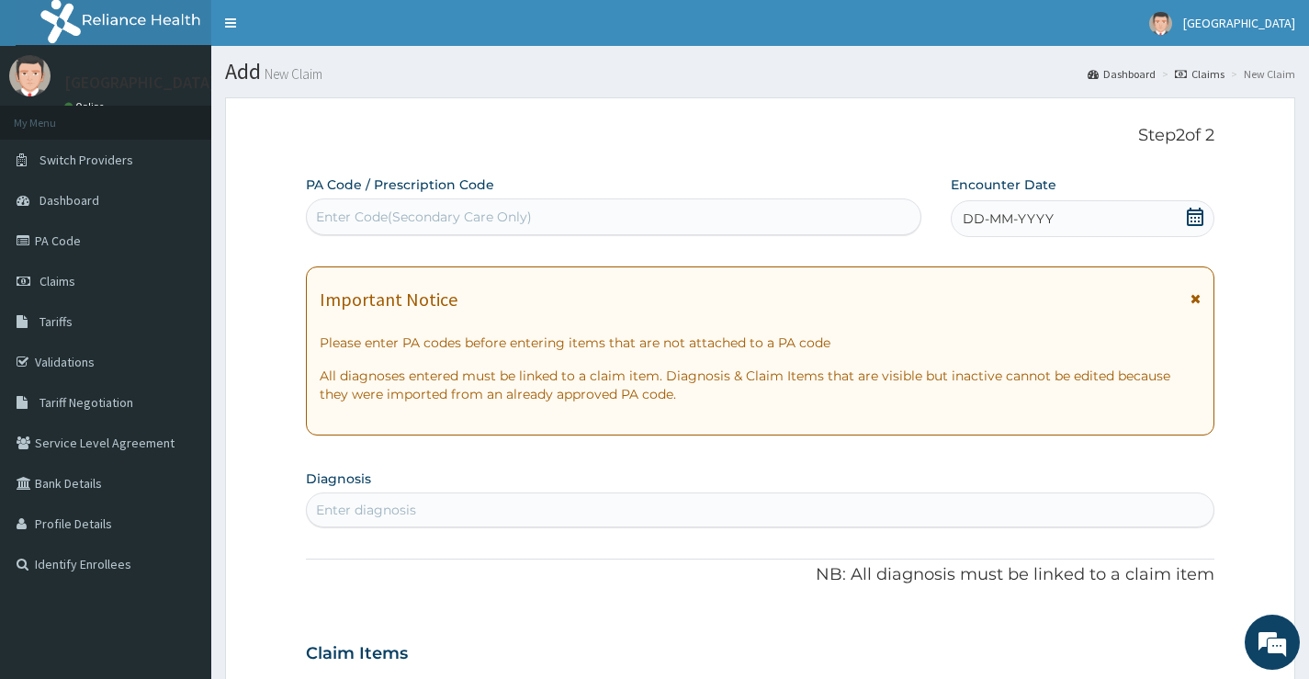
click at [400, 215] on div "Enter Code(Secondary Care Only)" at bounding box center [424, 217] width 216 height 18
click at [74, 244] on link "PA Code" at bounding box center [105, 240] width 211 height 40
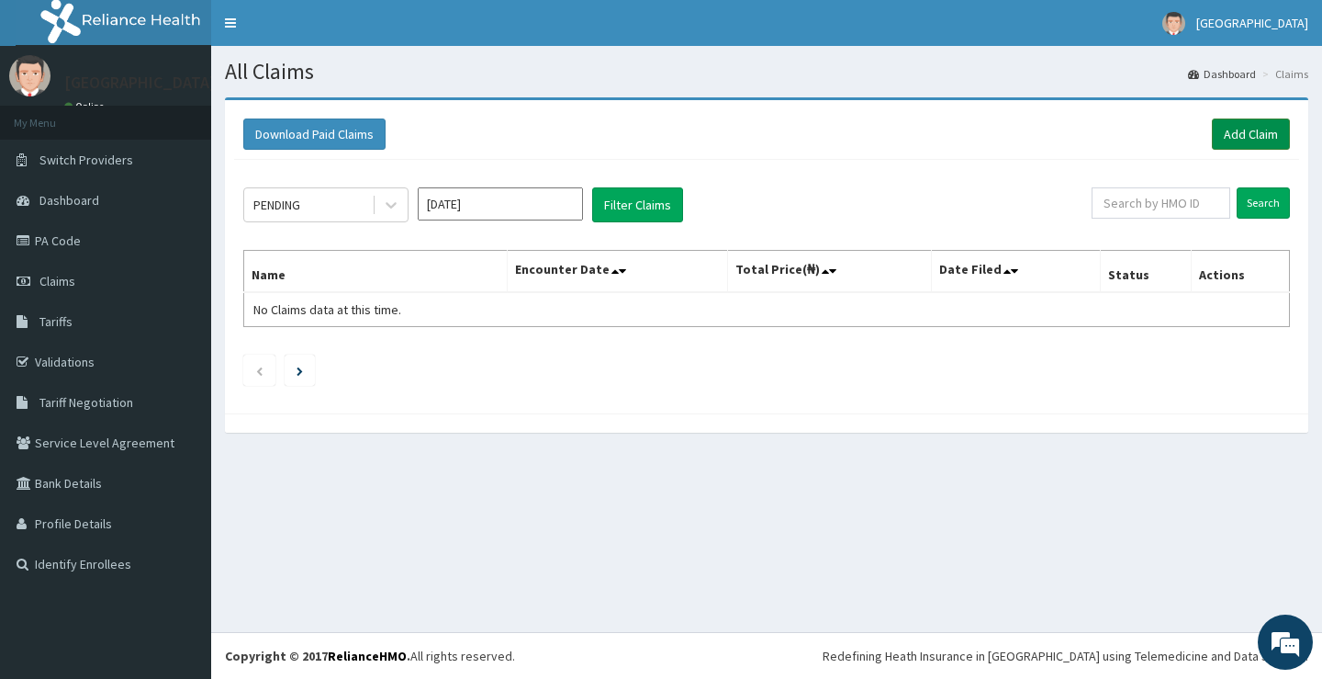
click at [1274, 132] on link "Add Claim" at bounding box center [1251, 133] width 78 height 31
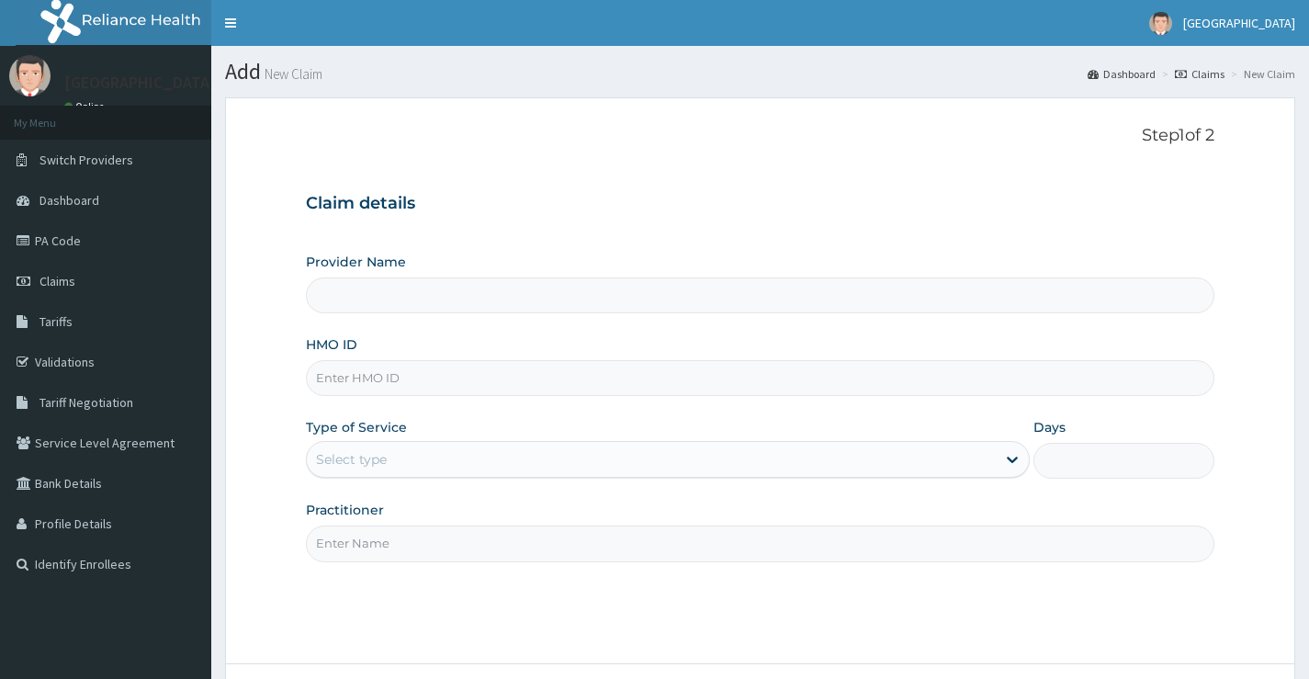
click at [491, 302] on input "Provider Name" at bounding box center [760, 295] width 908 height 36
type input "[GEOGRAPHIC_DATA]"
click at [542, 367] on input "HMO ID" at bounding box center [760, 378] width 908 height 36
paste input "PIL/10014/A"
type input "PIL/10014/A"
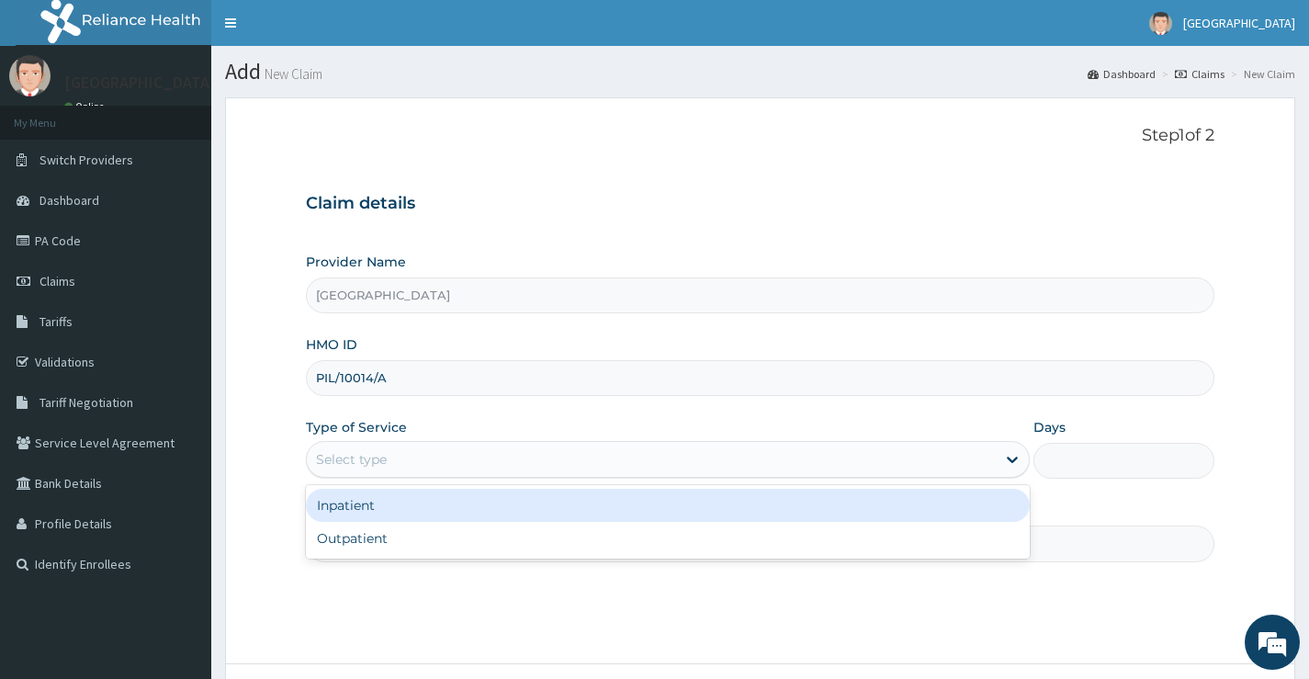
click at [516, 468] on div "Select type" at bounding box center [651, 458] width 689 height 29
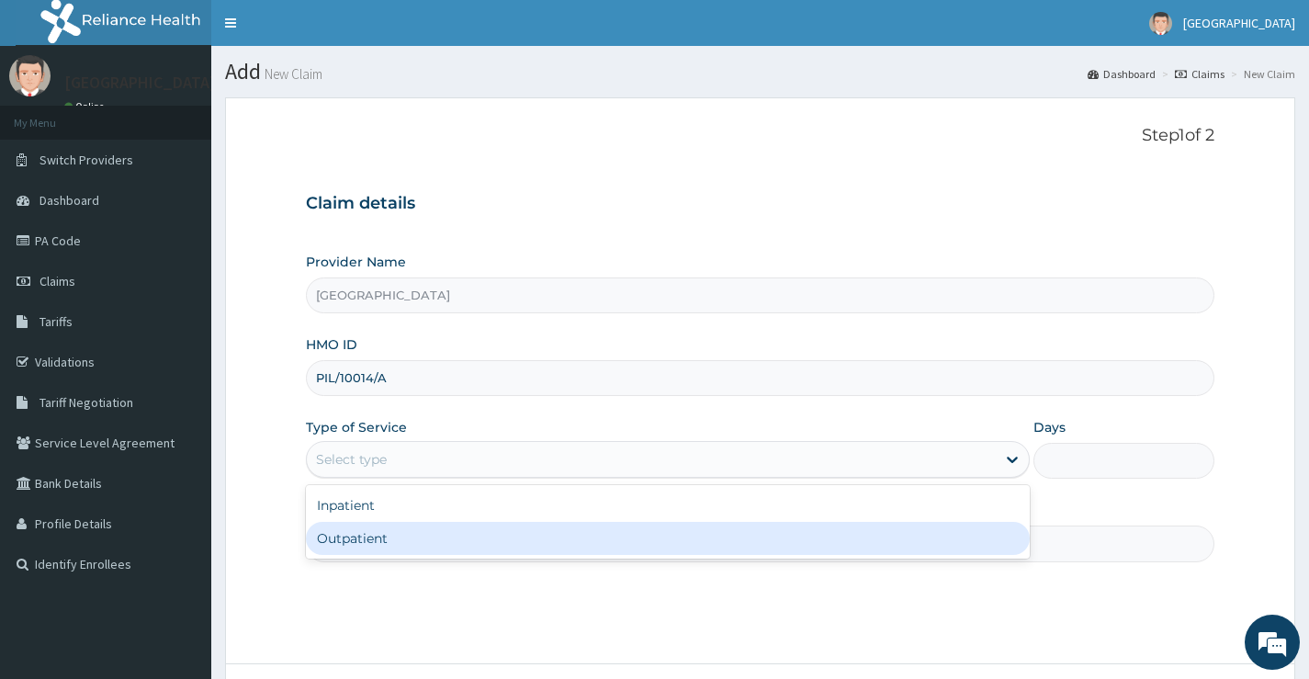
click at [500, 526] on div "Outpatient" at bounding box center [668, 538] width 724 height 33
type input "1"
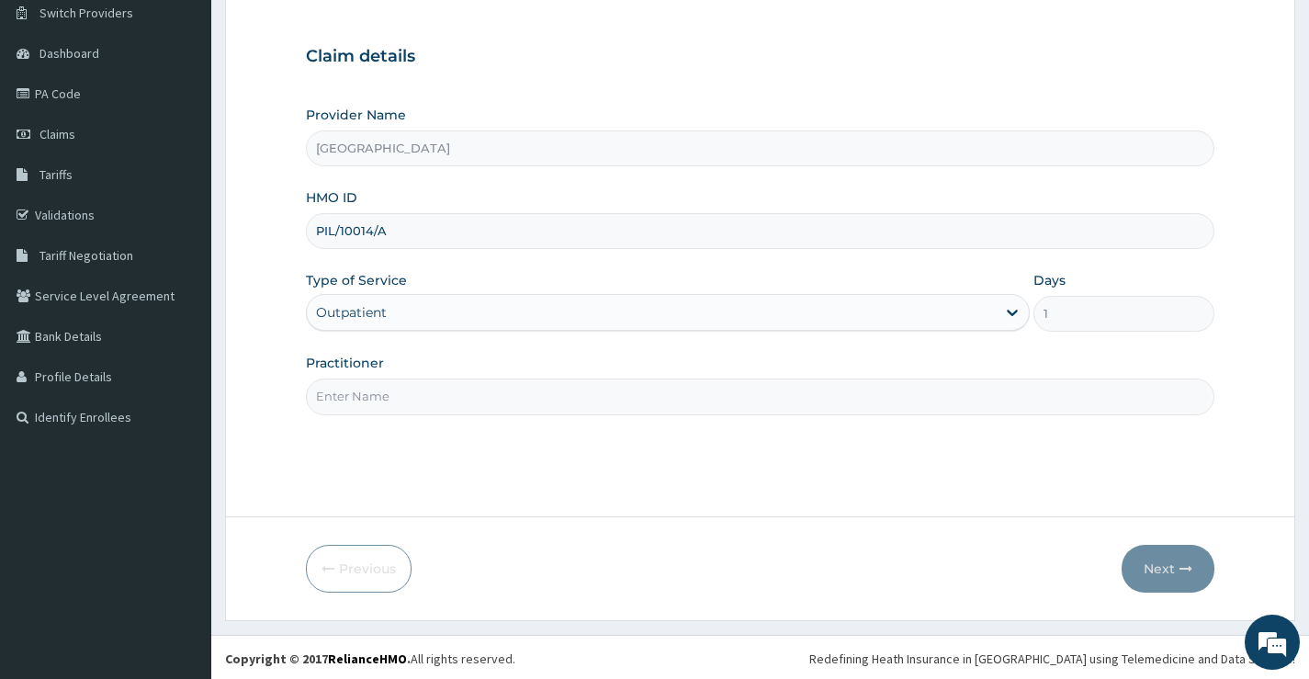
scroll to position [150, 0]
click at [424, 397] on input "Practitioner" at bounding box center [760, 394] width 908 height 36
type input "DR NWABUOKU"
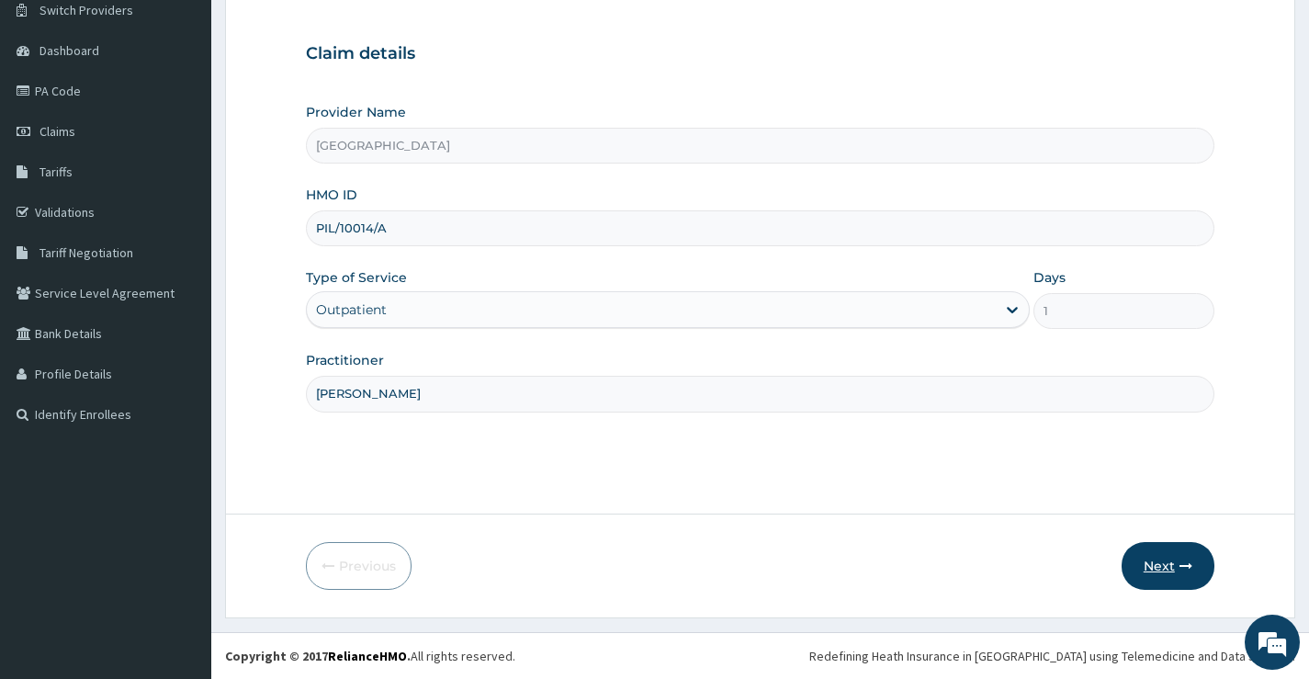
click at [1202, 577] on button "Next" at bounding box center [1167, 566] width 93 height 48
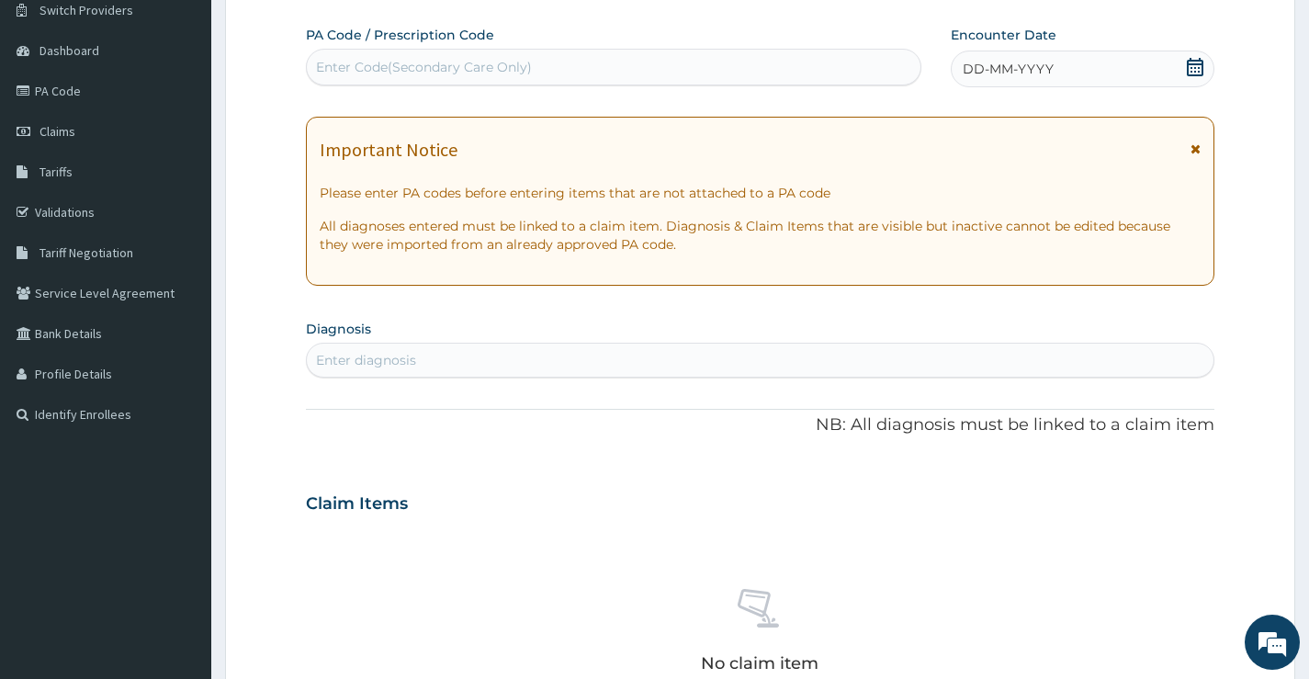
click at [587, 67] on div "Enter Code(Secondary Care Only)" at bounding box center [613, 66] width 613 height 29
paste input "PA/00386F"
type input "PA/00386F"
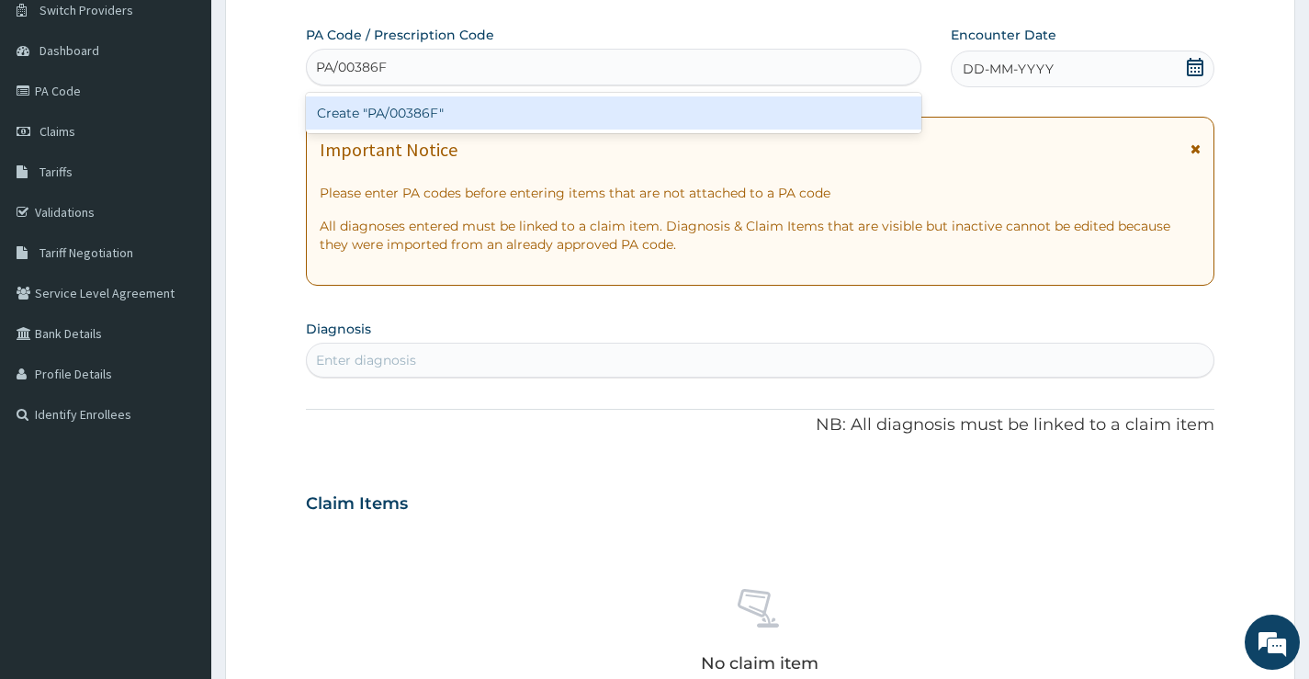
click at [538, 107] on div "Create "PA/00386F"" at bounding box center [613, 112] width 615 height 33
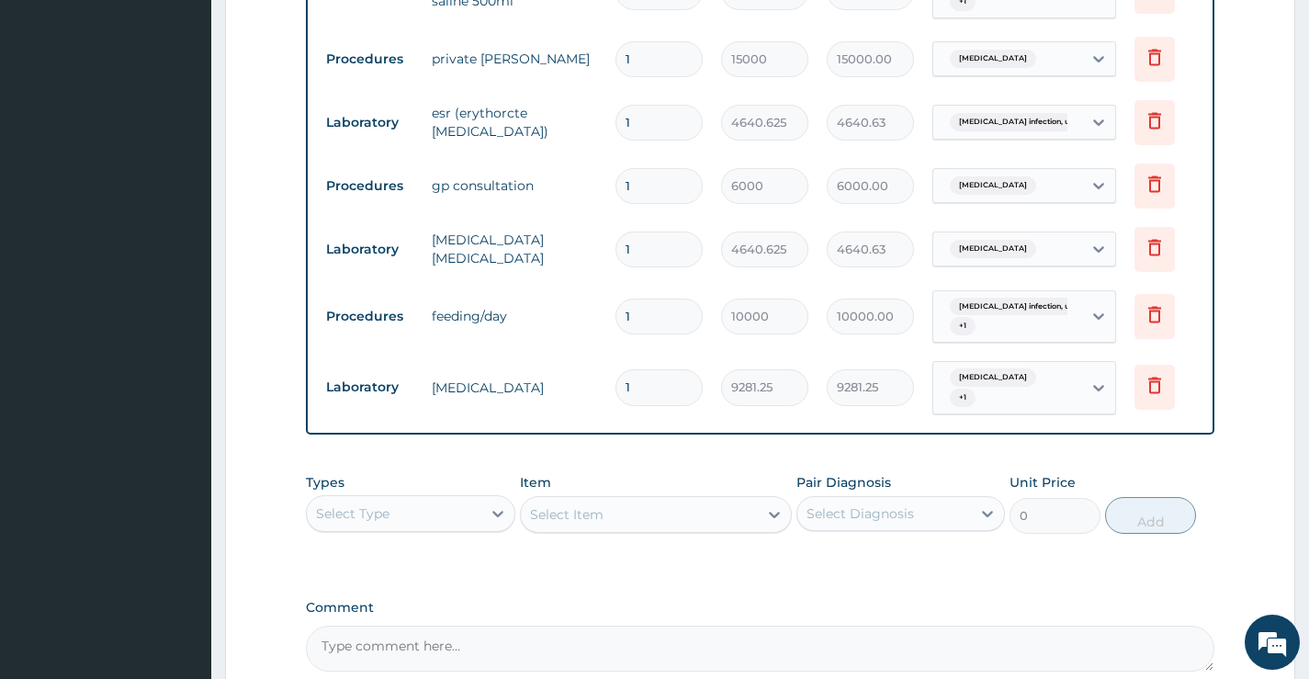
scroll to position [1189, 0]
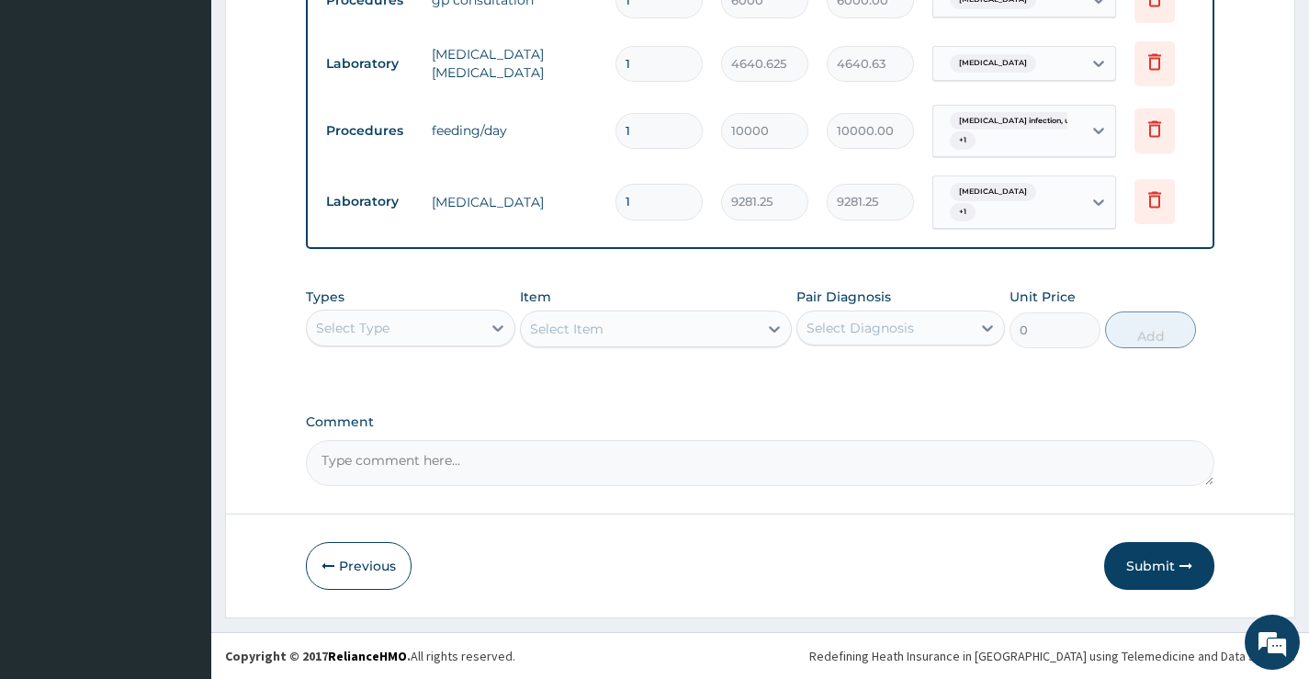
click at [1141, 552] on button "Submit" at bounding box center [1159, 566] width 110 height 48
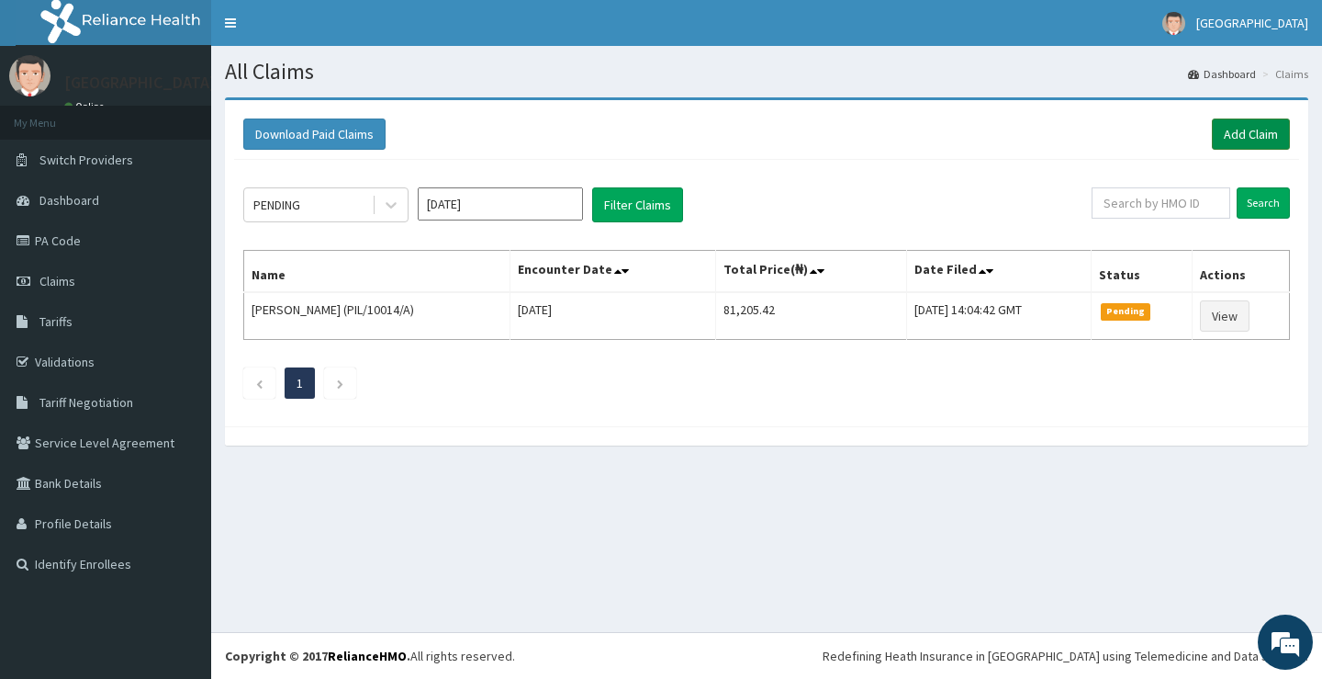
click at [1251, 130] on link "Add Claim" at bounding box center [1251, 133] width 78 height 31
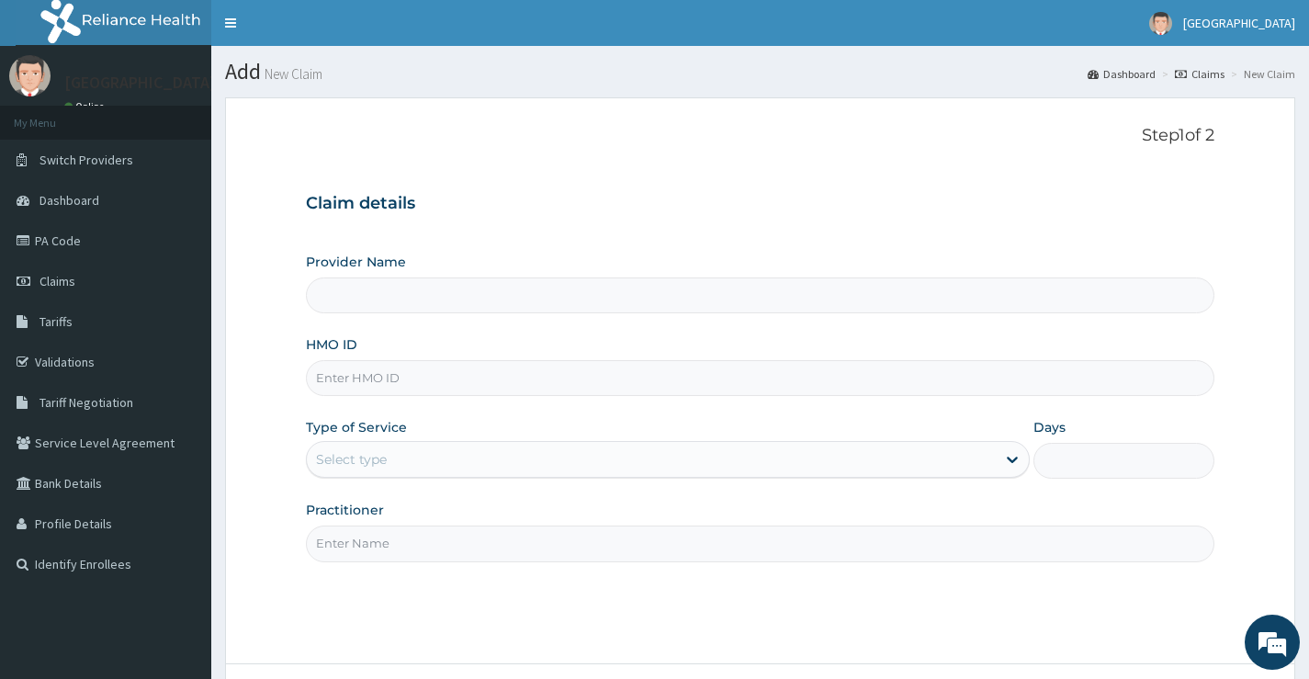
drag, startPoint x: 486, startPoint y: 296, endPoint x: 343, endPoint y: 280, distance: 143.2
click at [343, 279] on input "Provider Name" at bounding box center [760, 295] width 908 height 36
type input "[GEOGRAPHIC_DATA]"
click at [477, 380] on input "HMO ID" at bounding box center [760, 378] width 908 height 36
paste input "PIL/10018/A"
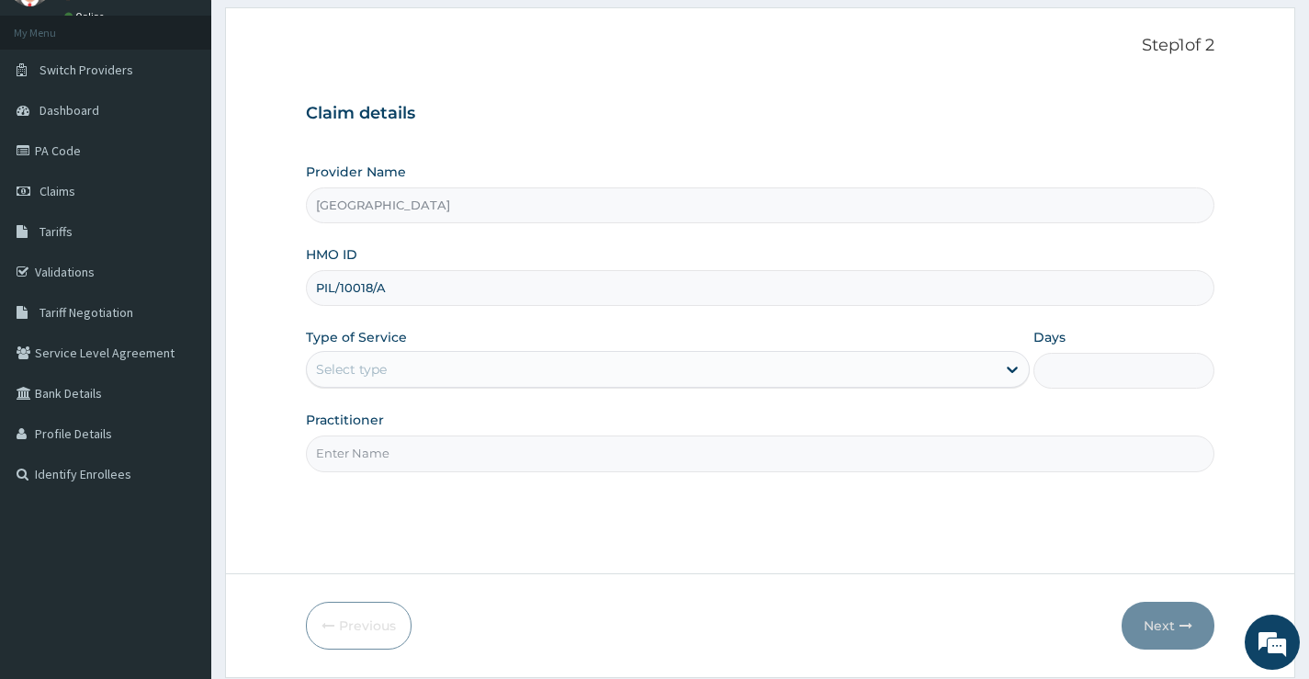
scroll to position [150, 0]
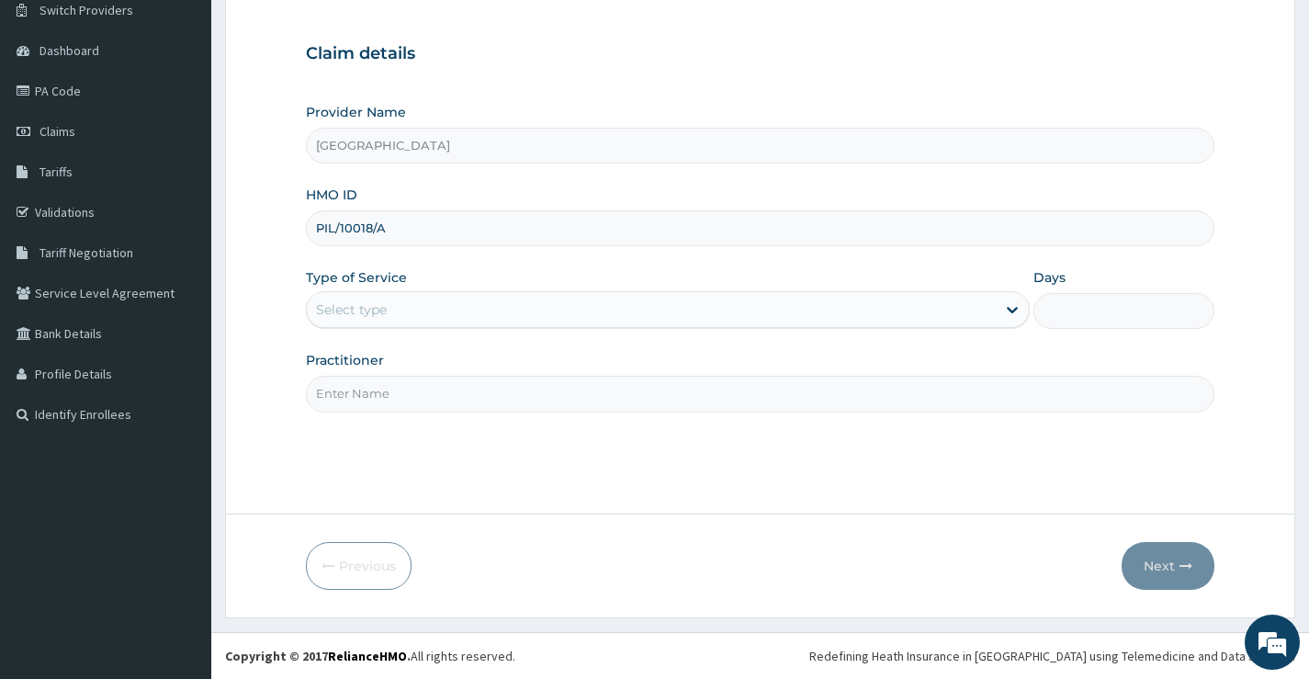
type input "PIL/10018/A"
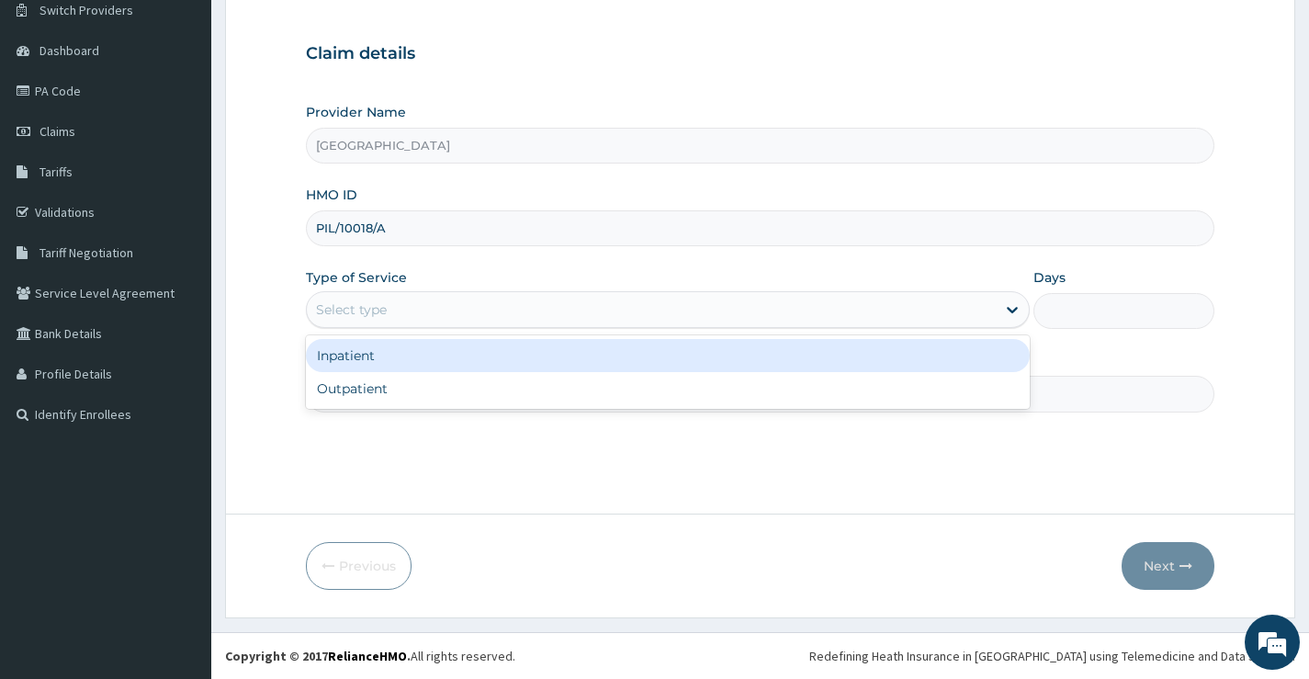
click at [478, 305] on div "Select type" at bounding box center [651, 309] width 689 height 29
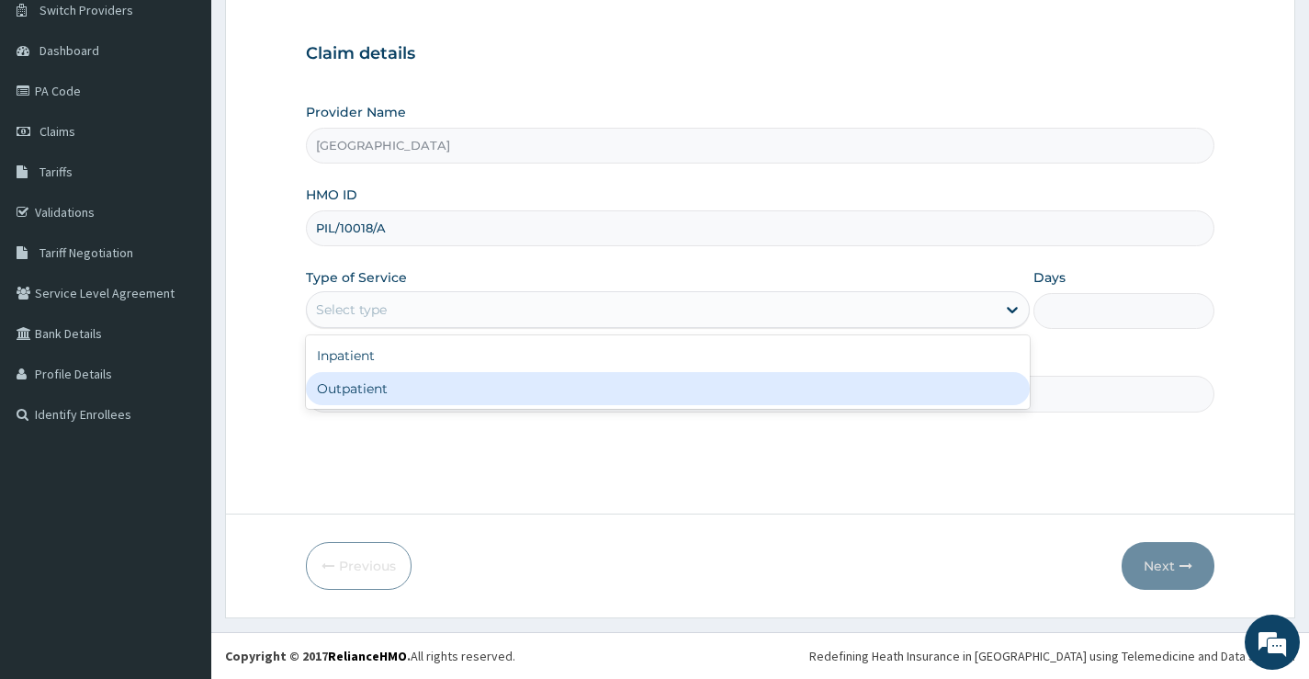
click at [470, 376] on div "Outpatient" at bounding box center [668, 388] width 724 height 33
type input "1"
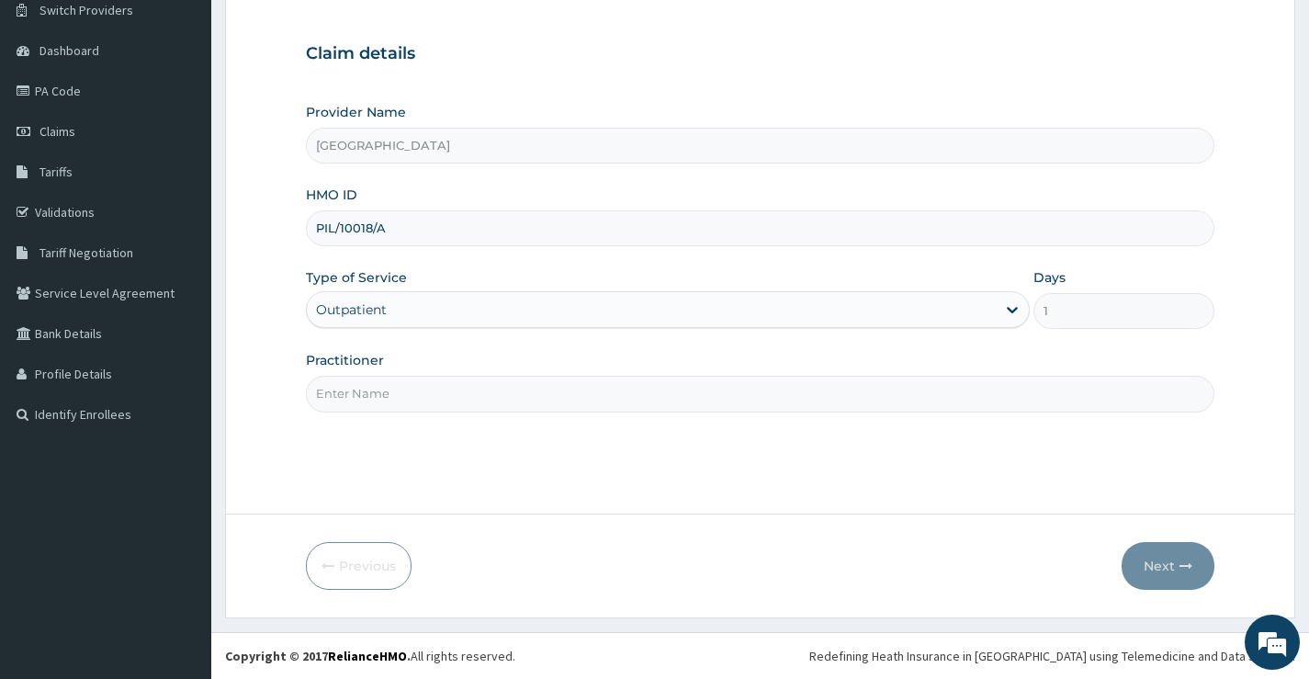
click at [744, 380] on input "Practitioner" at bounding box center [760, 394] width 908 height 36
type input "DR EMMANUEL"
click at [1139, 562] on button "Next" at bounding box center [1167, 566] width 93 height 48
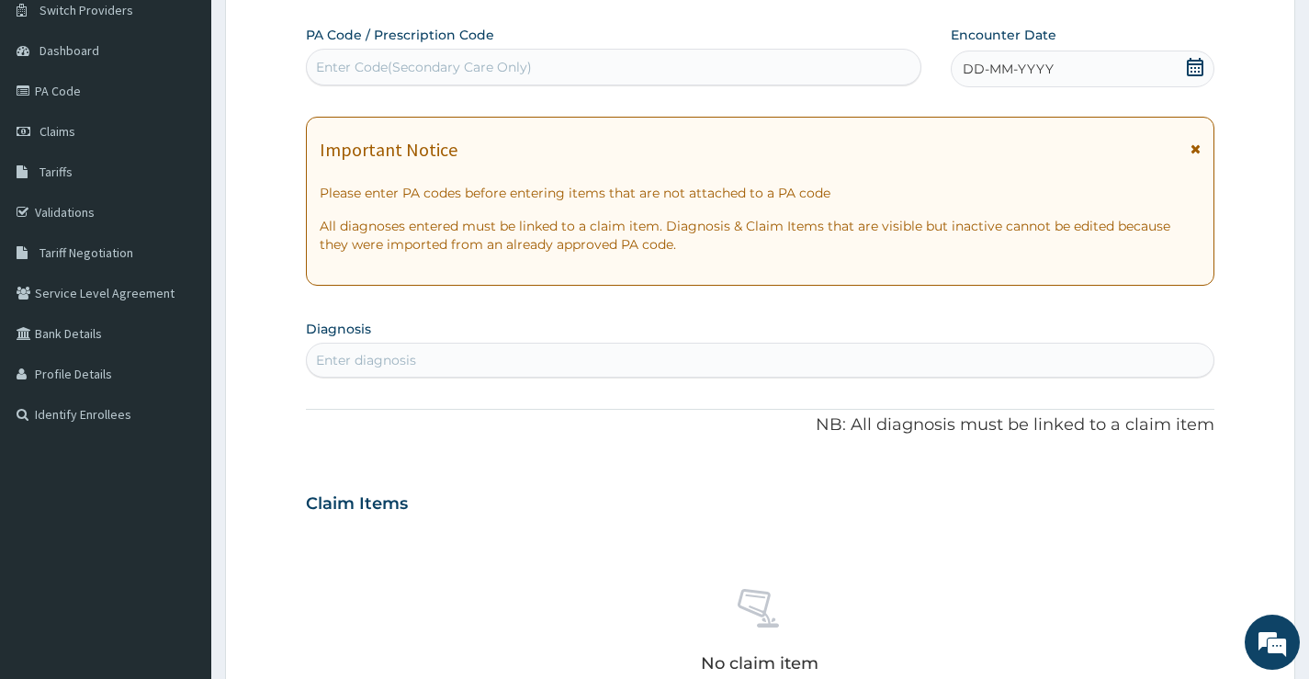
click at [579, 67] on div "Enter Code(Secondary Care Only)" at bounding box center [613, 66] width 613 height 29
paste input "PA/8764CA"
type input "PA/8764CA"
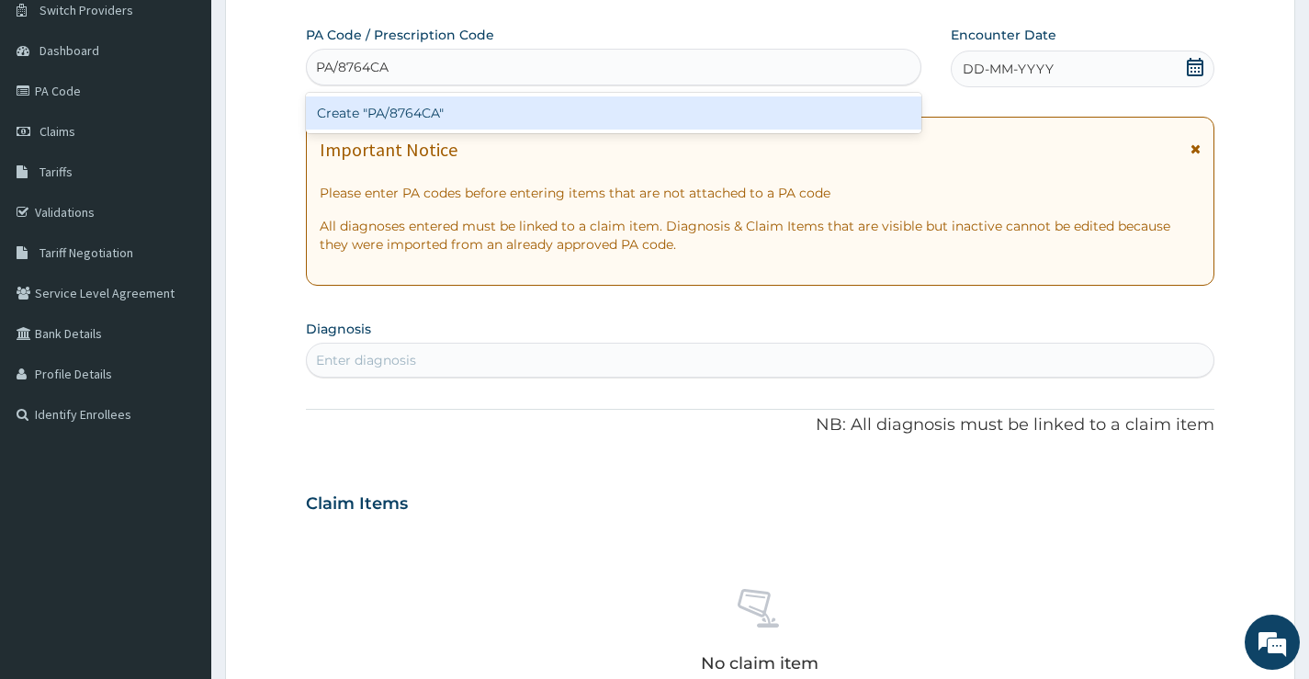
click at [566, 122] on div "Create "PA/8764CA"" at bounding box center [613, 112] width 615 height 33
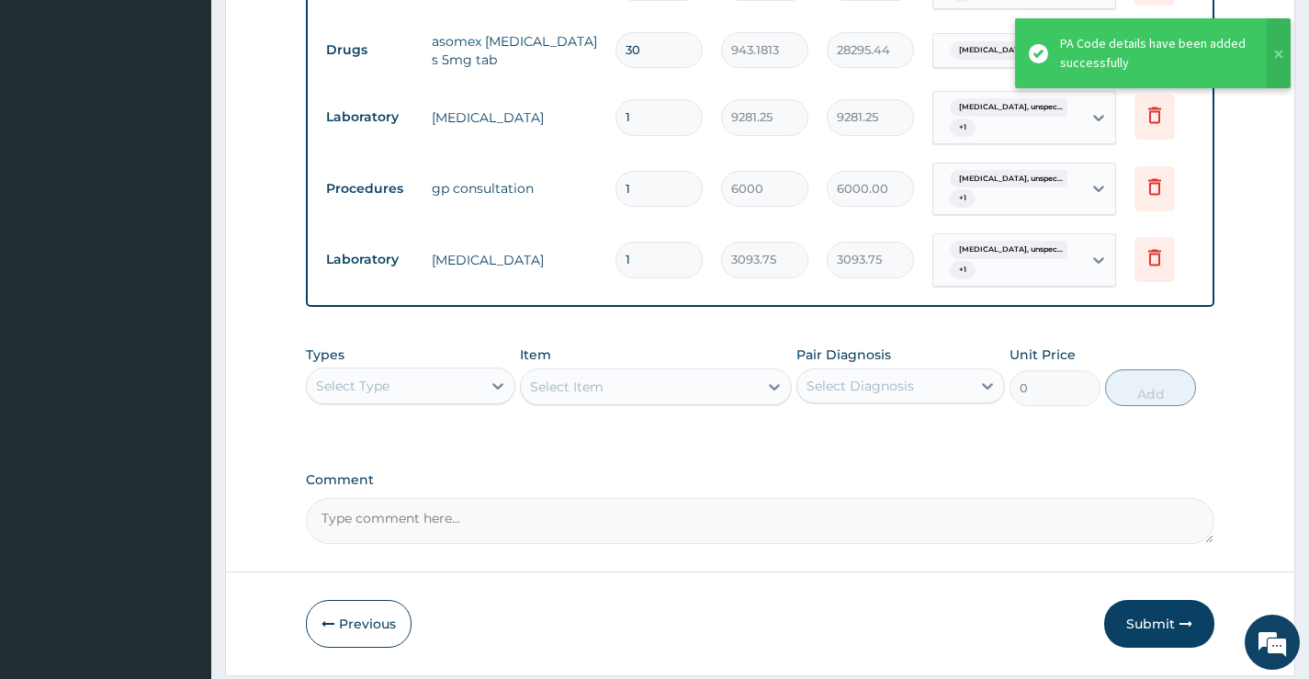
scroll to position [857, 0]
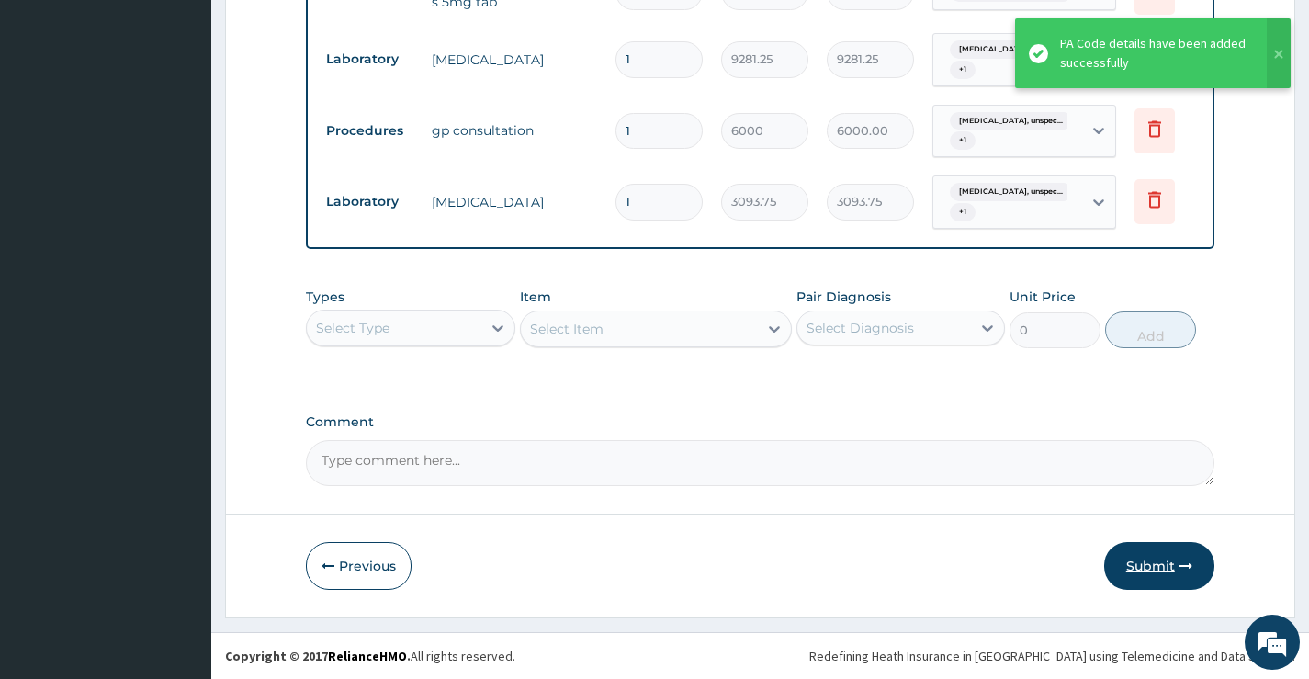
click at [1166, 566] on button "Submit" at bounding box center [1159, 566] width 110 height 48
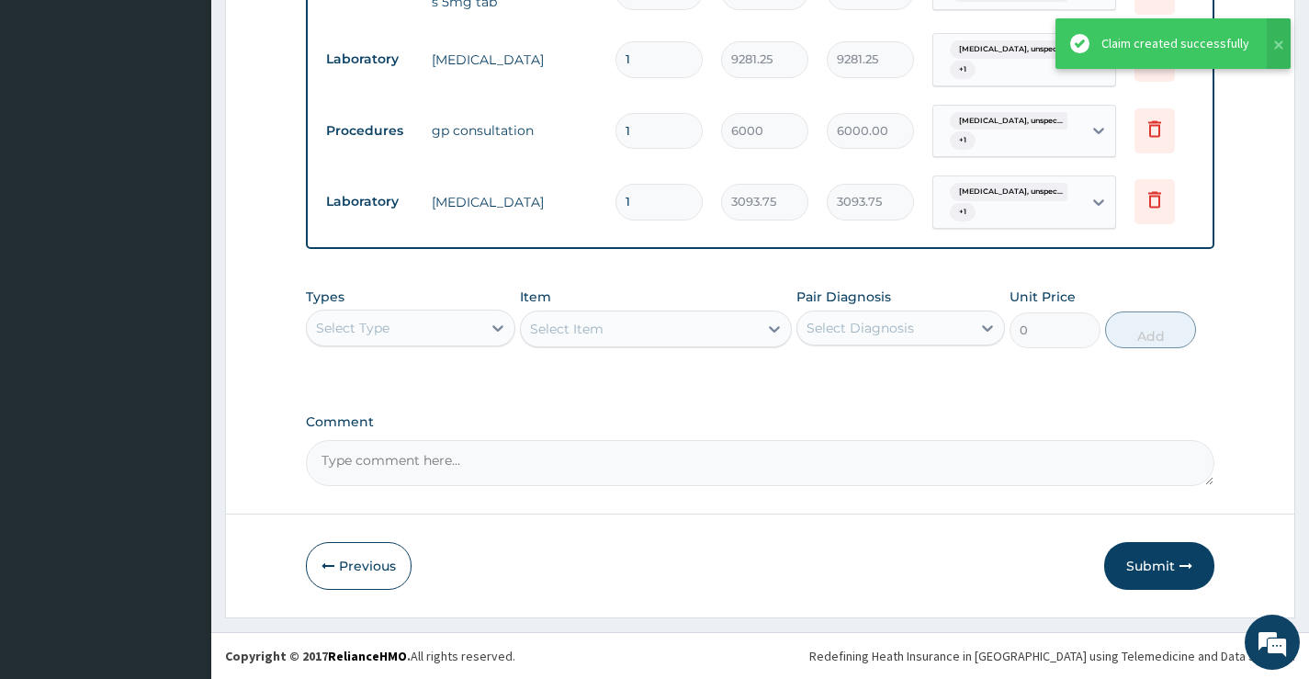
scroll to position [797, 0]
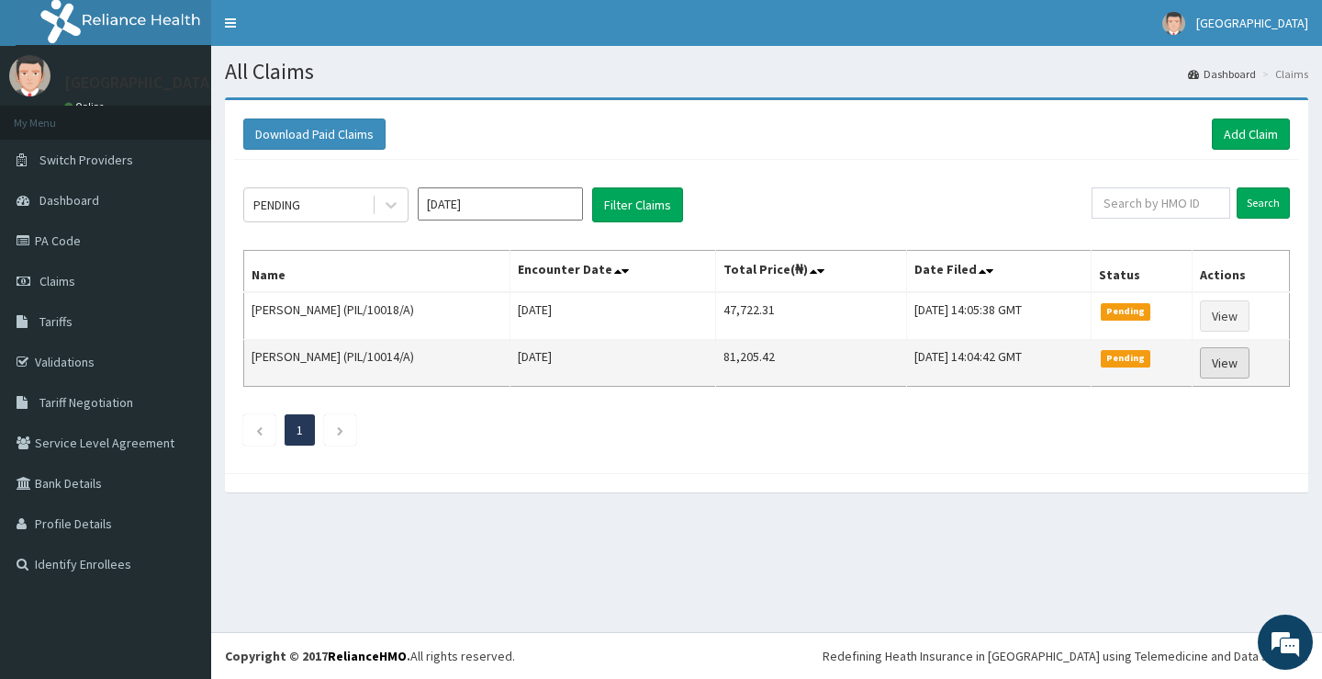
click at [1236, 359] on link "View" at bounding box center [1225, 362] width 50 height 31
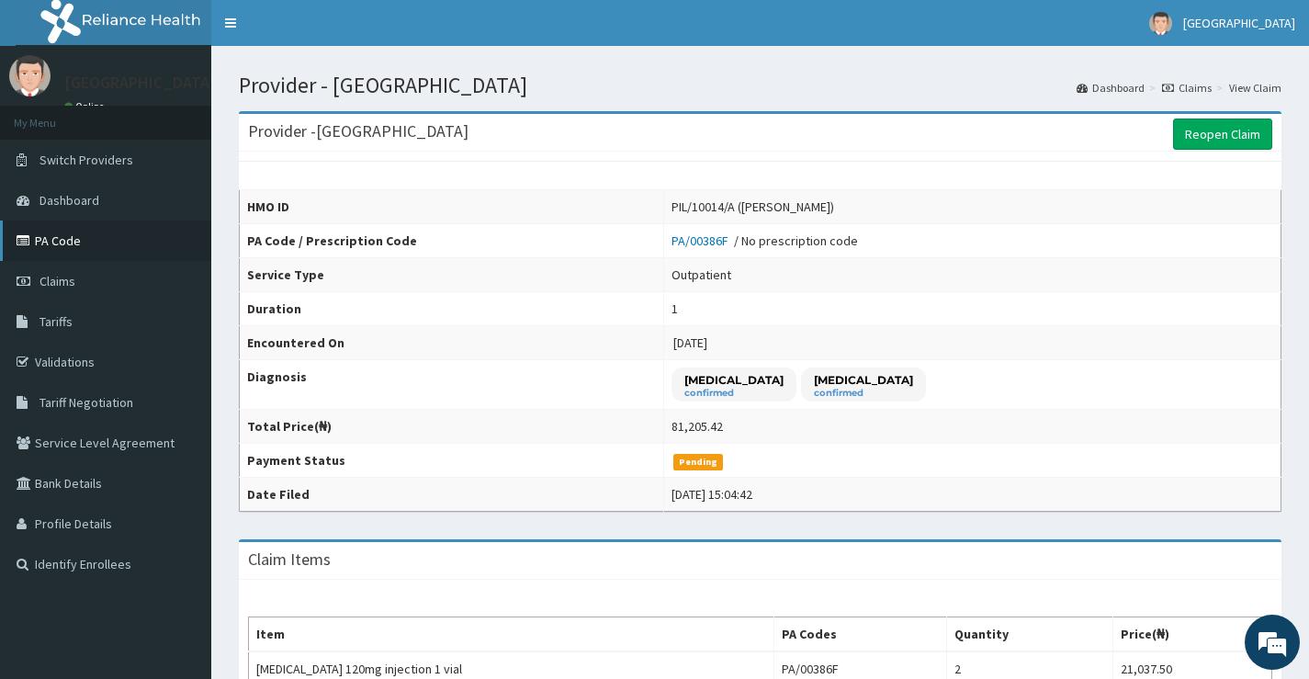
click at [85, 237] on link "PA Code" at bounding box center [105, 240] width 211 height 40
